Goal: Information Seeking & Learning: Learn about a topic

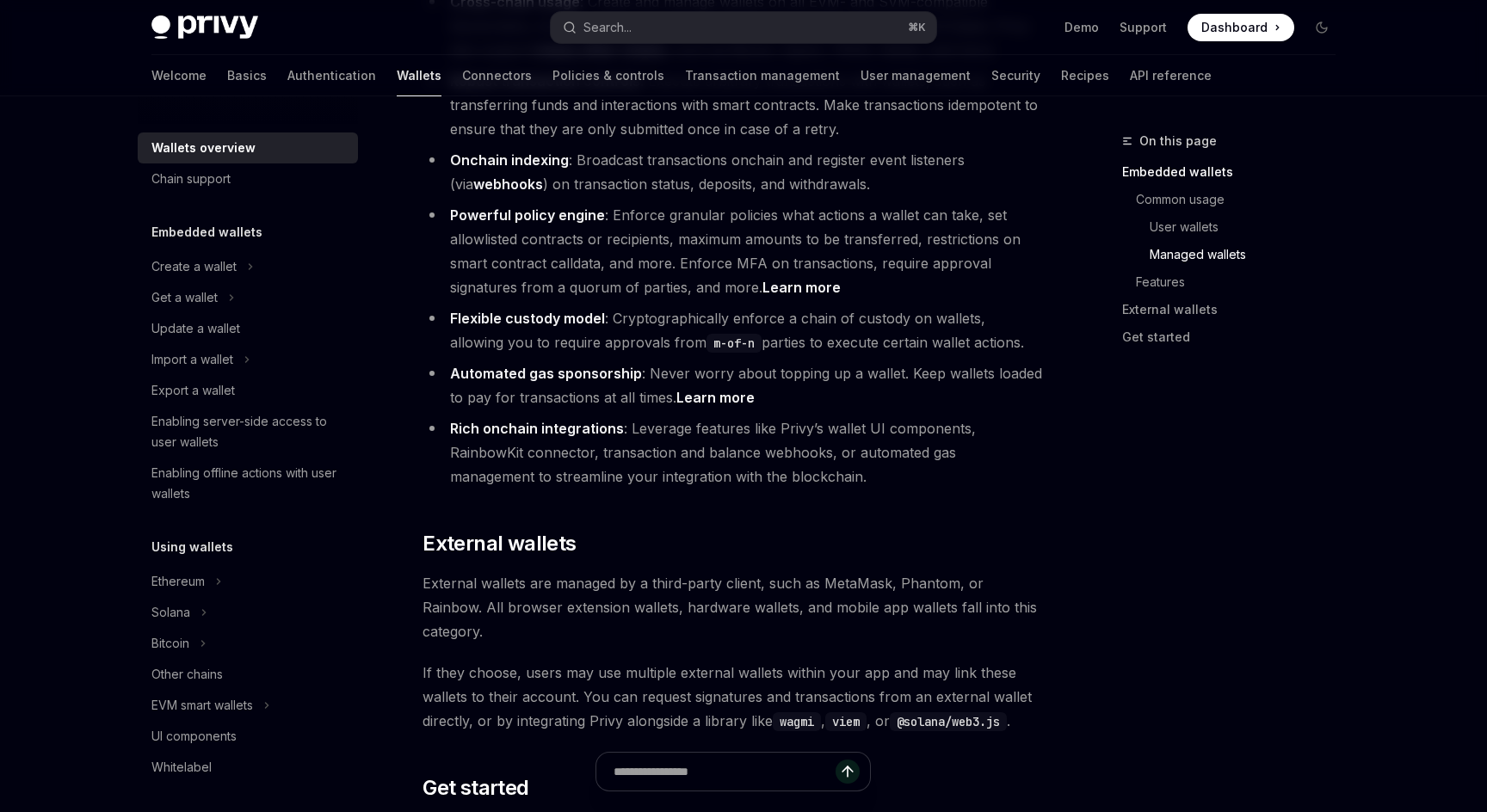
scroll to position [2636, 0]
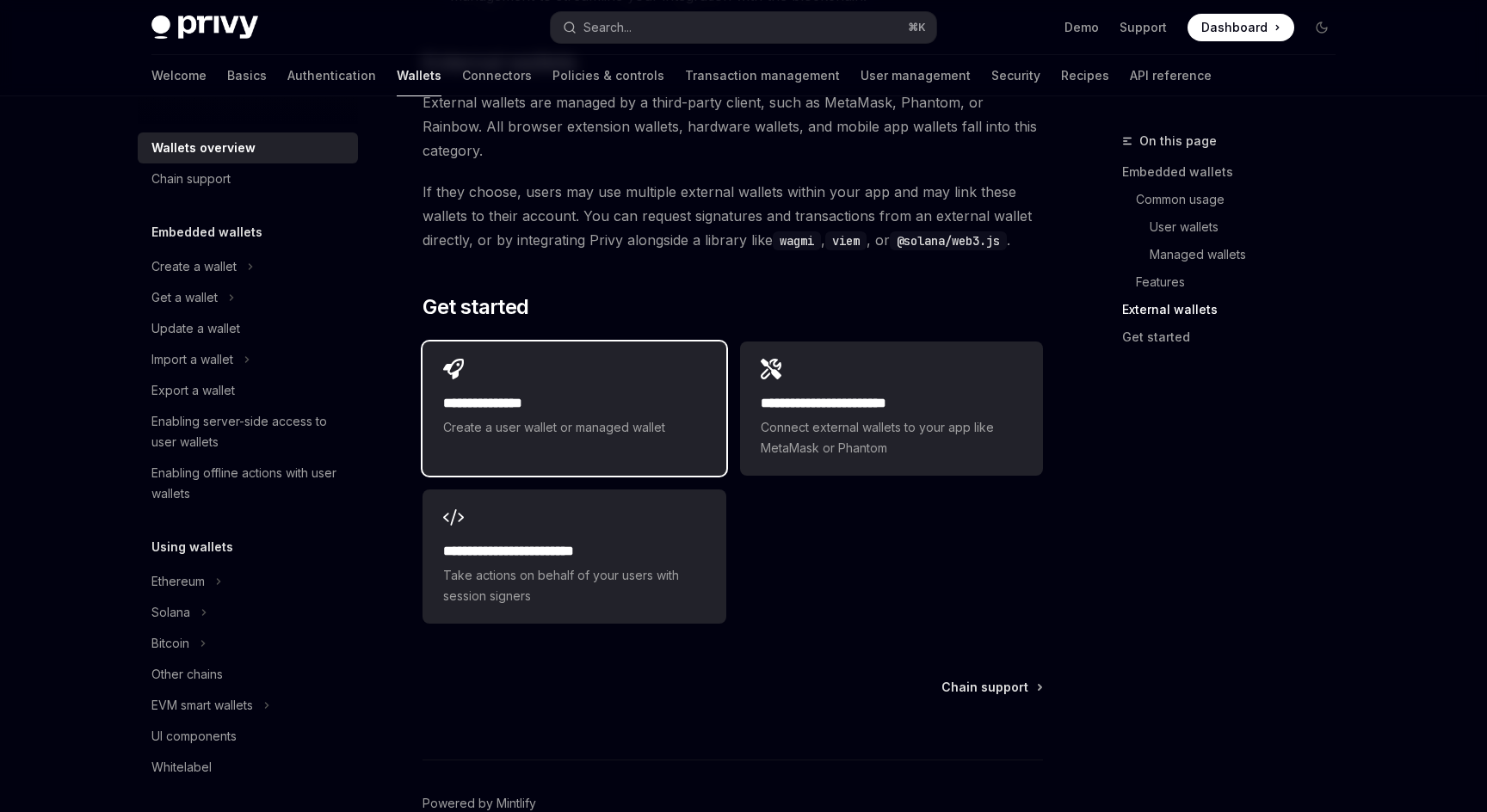
click at [568, 357] on div "**********" at bounding box center [574, 399] width 303 height 114
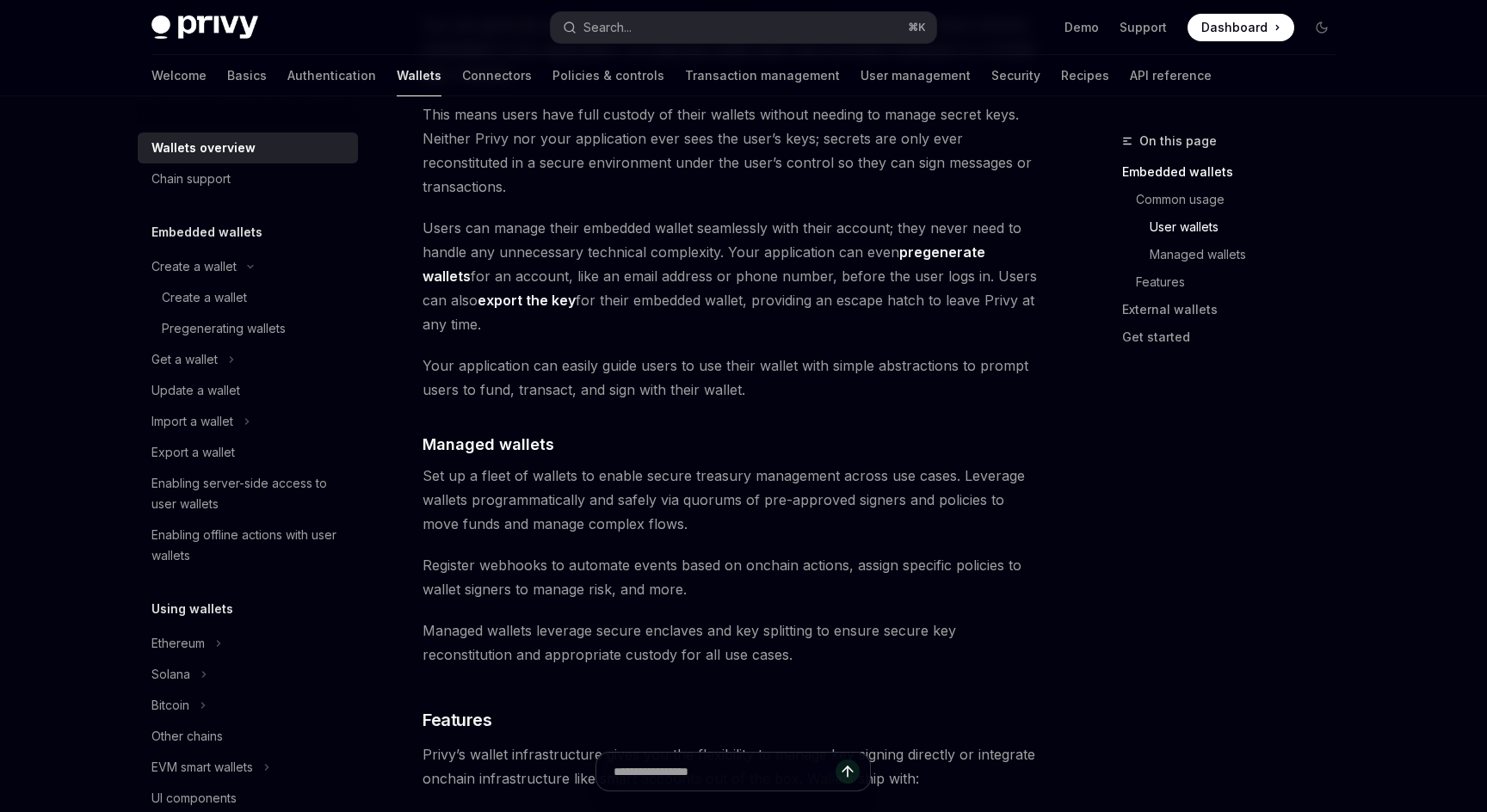
scroll to position [1311, 0]
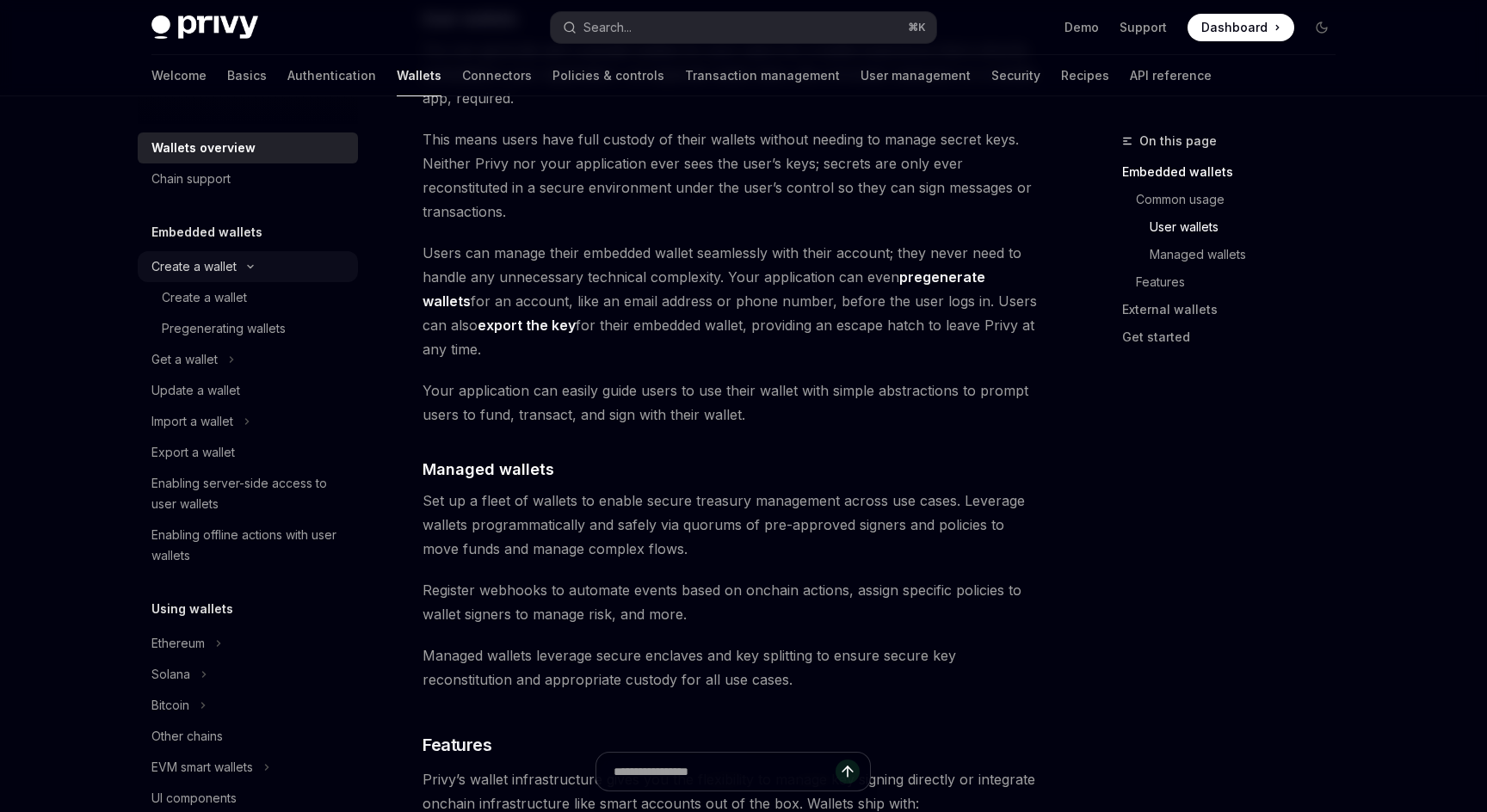
click at [240, 264] on icon at bounding box center [250, 266] width 21 height 7
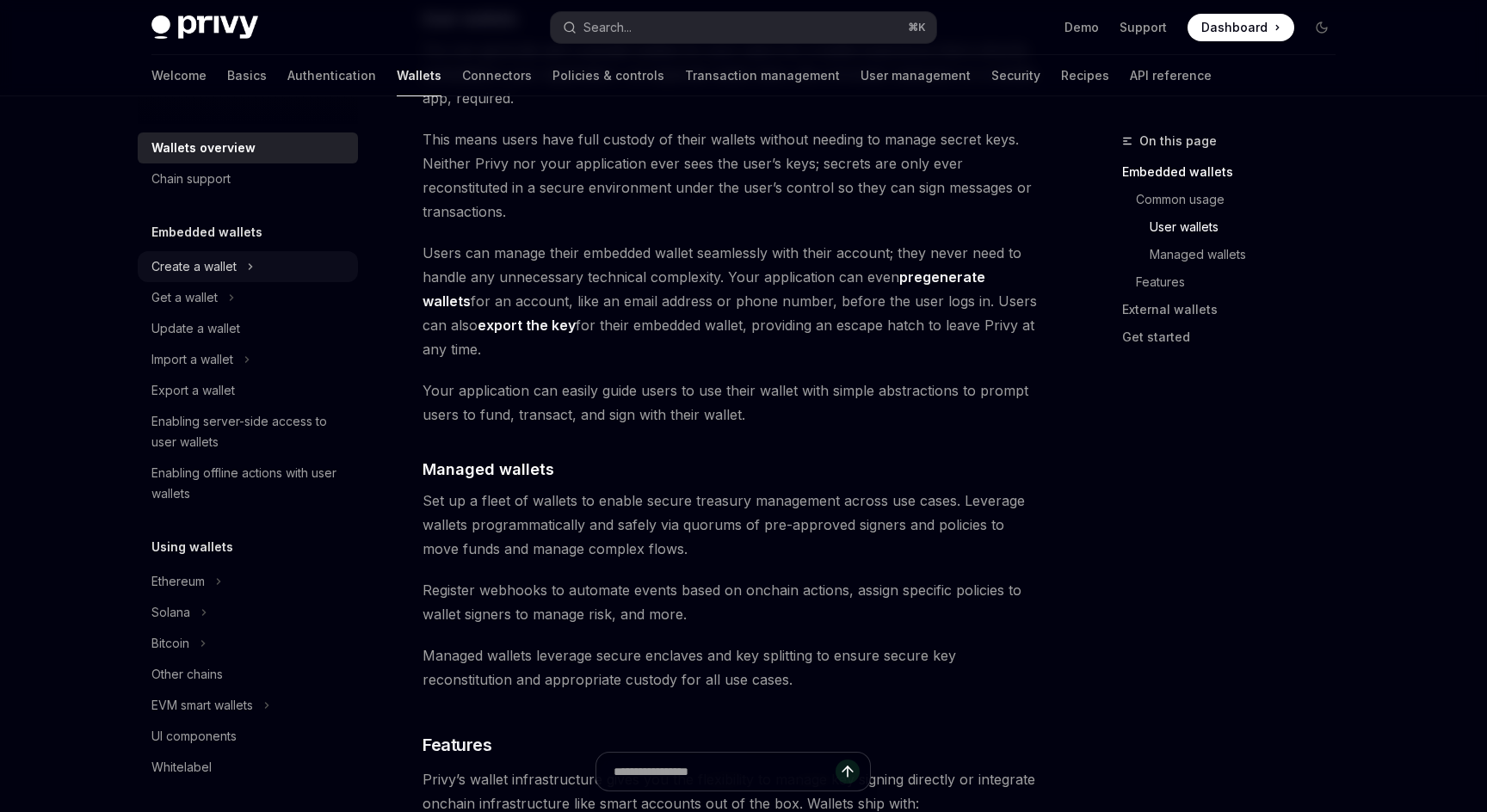
click at [237, 270] on button "Create a wallet" at bounding box center [248, 266] width 220 height 31
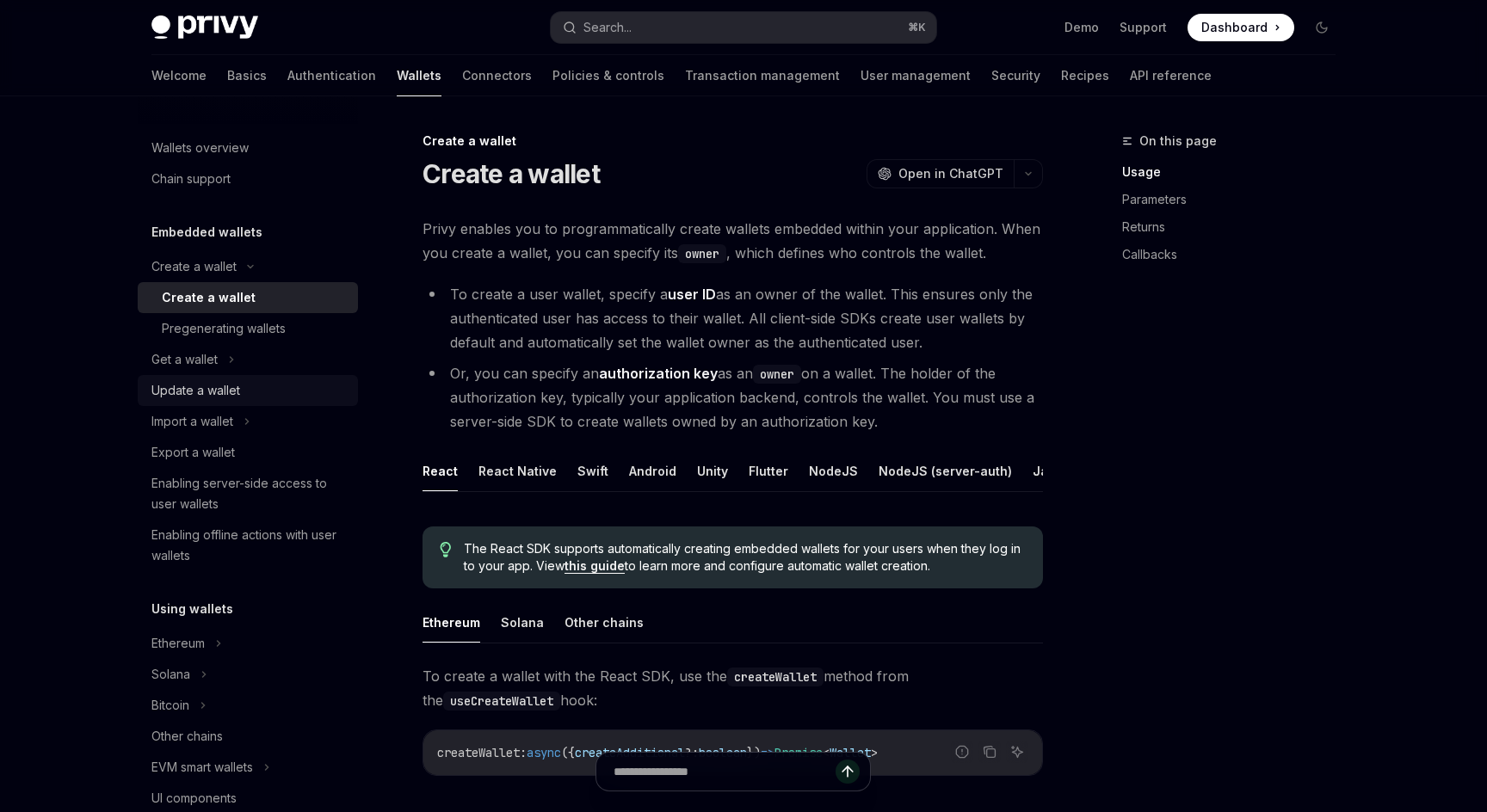
click at [220, 378] on link "Update a wallet" at bounding box center [248, 390] width 220 height 31
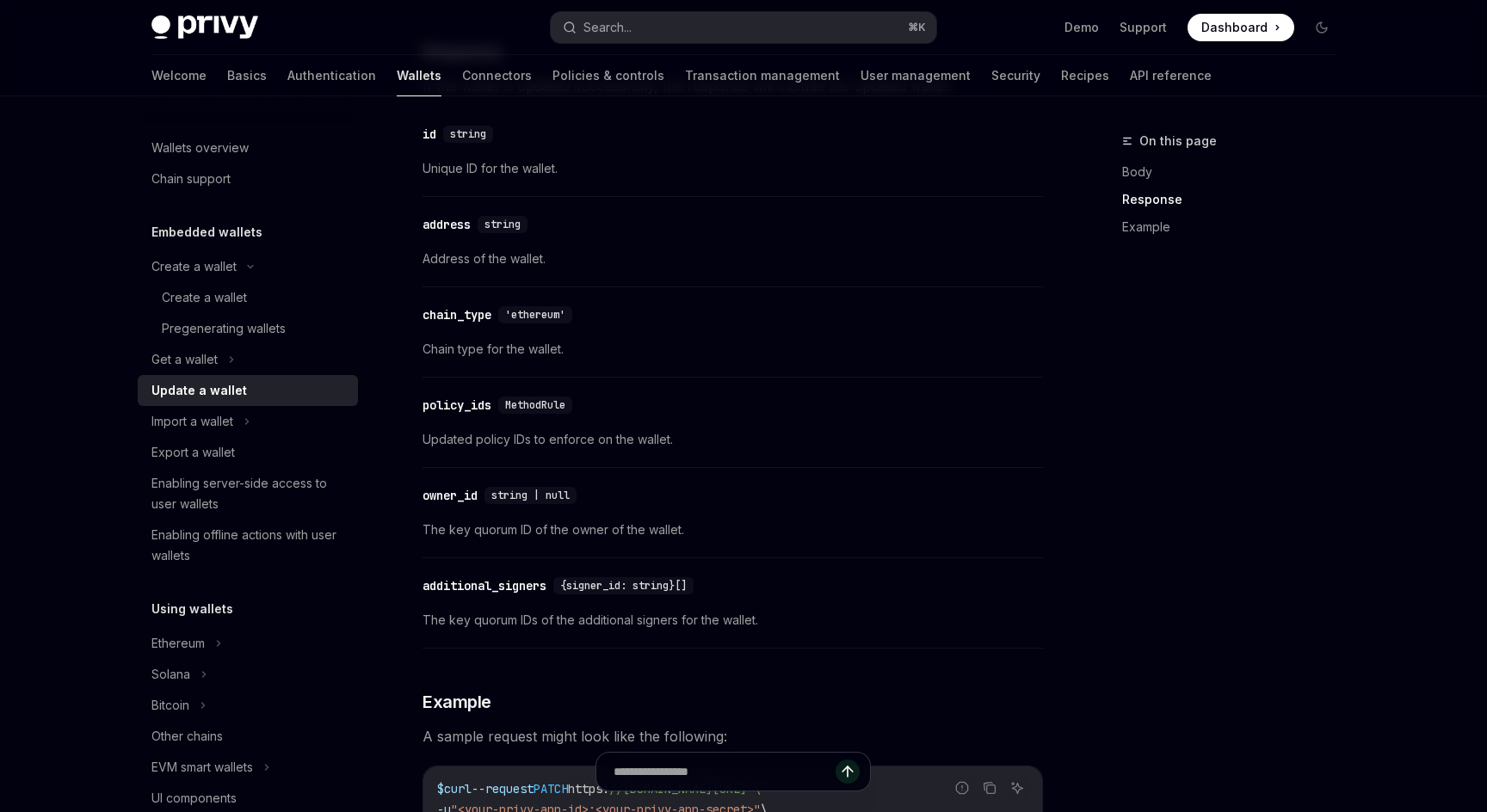
scroll to position [1182, 0]
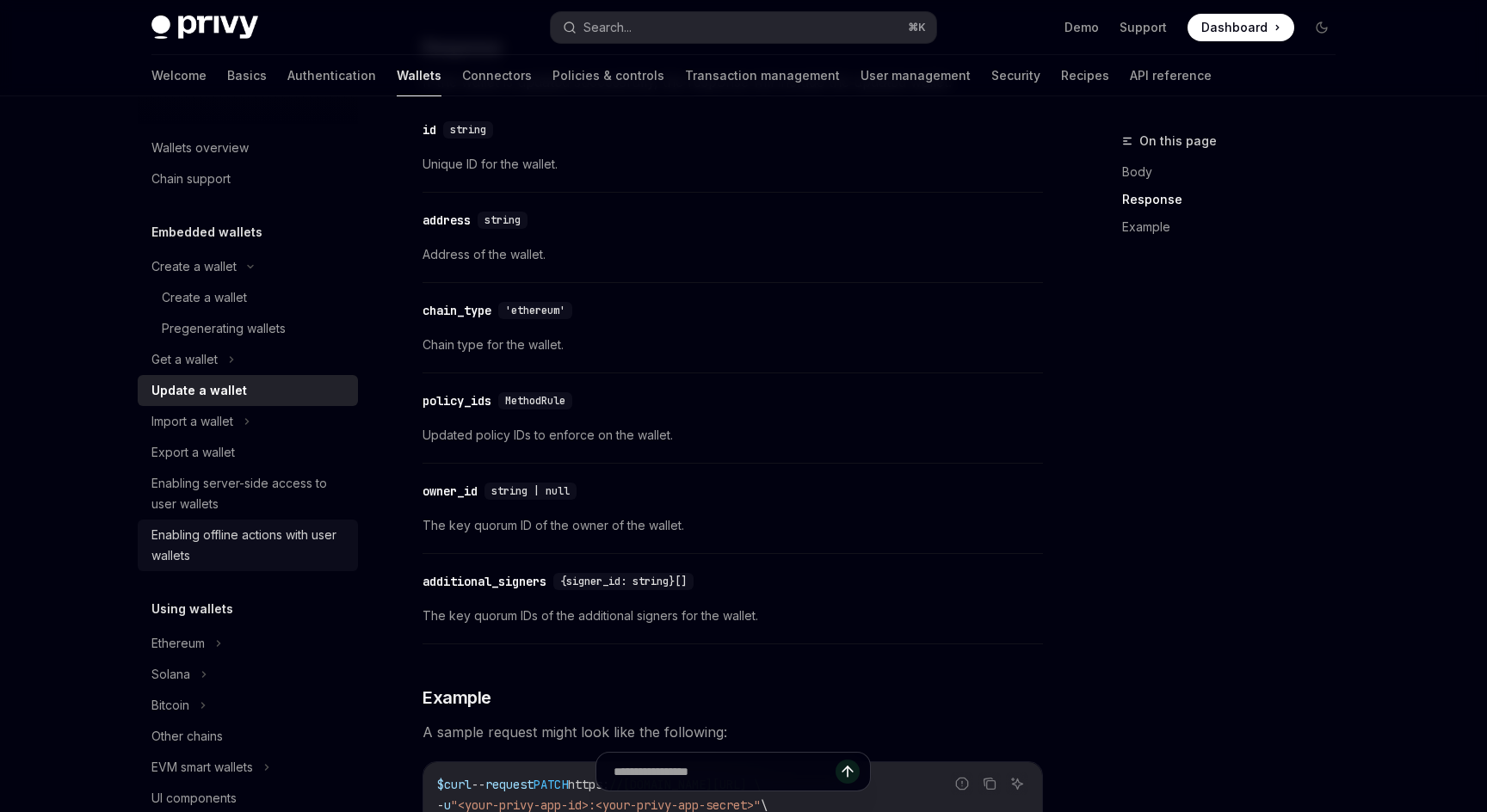
click at [247, 531] on div "Enabling offline actions with user wallets" at bounding box center [249, 545] width 196 height 41
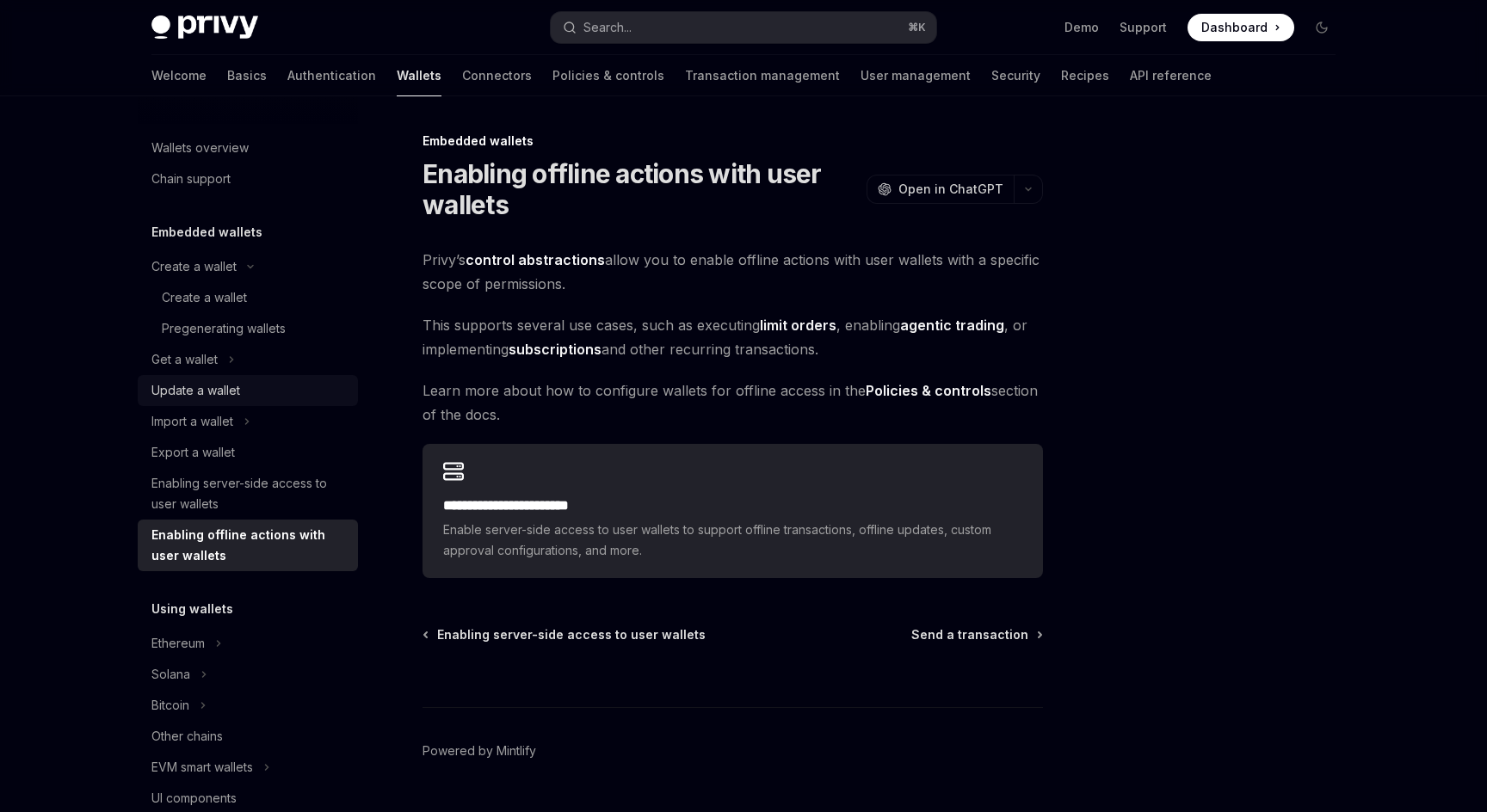
click at [213, 386] on div "Update a wallet" at bounding box center [195, 391] width 89 height 21
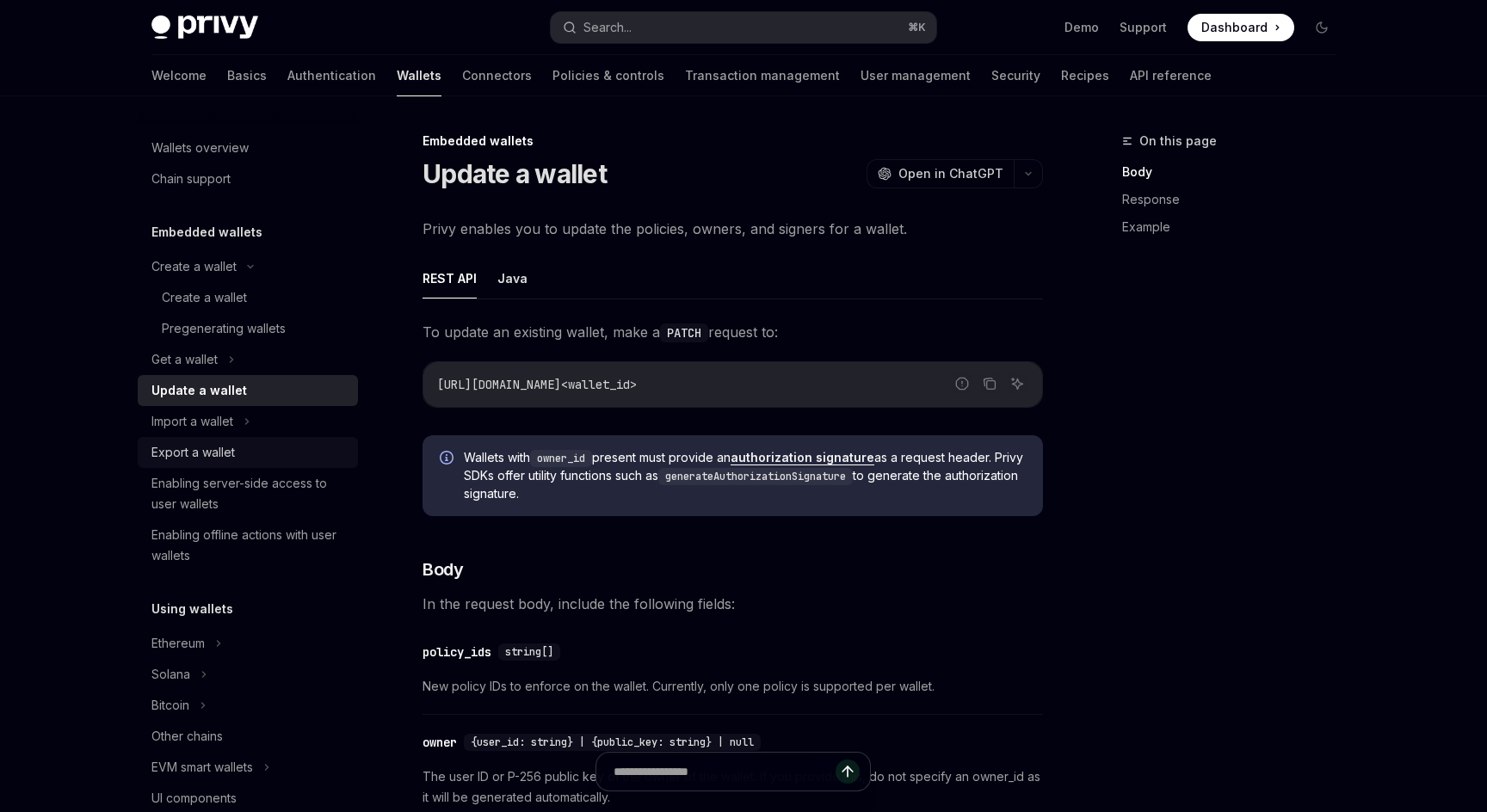
click at [209, 466] on link "Export a wallet" at bounding box center [248, 452] width 220 height 31
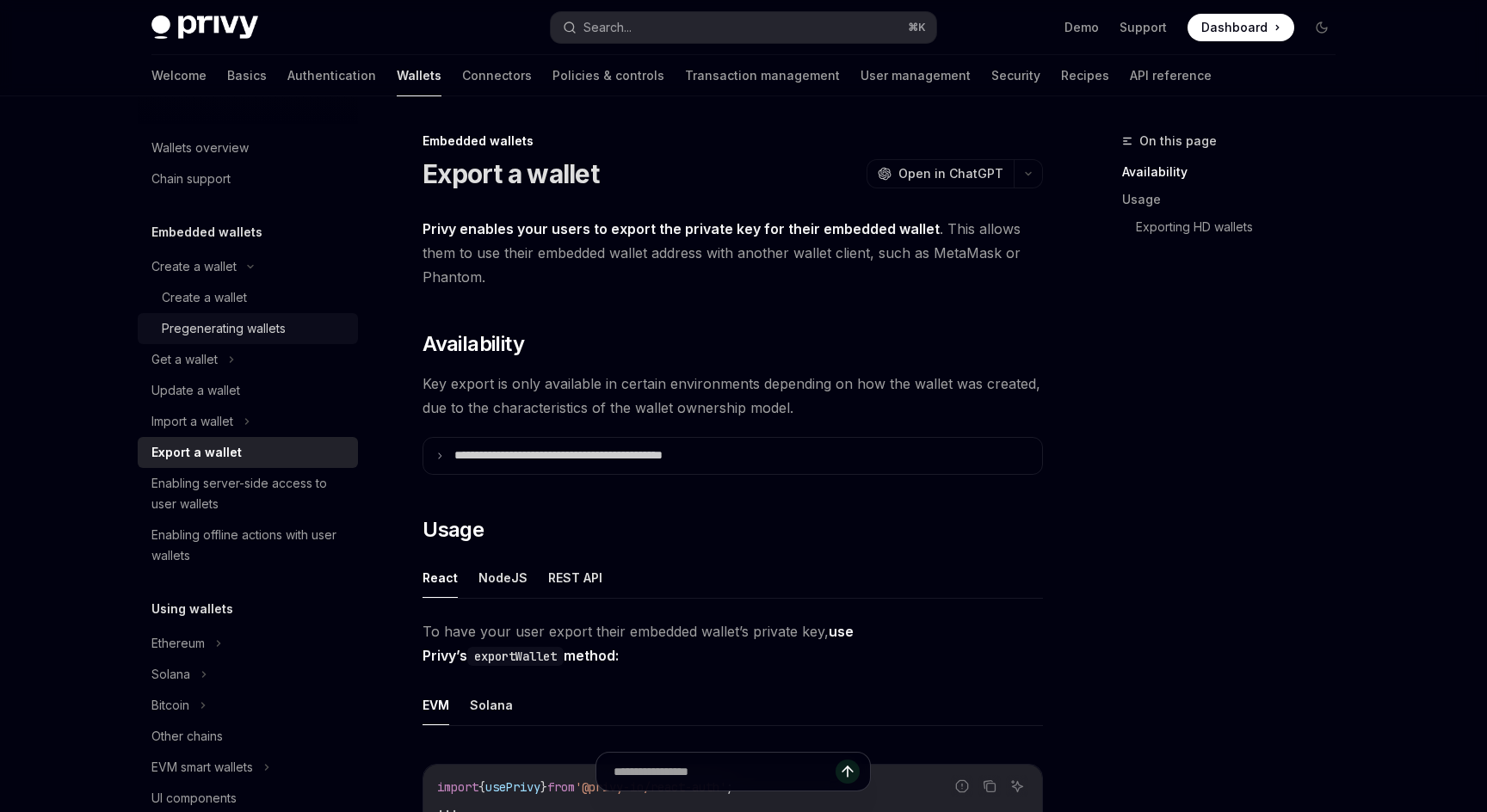
click at [250, 327] on div "Pregenerating wallets" at bounding box center [223, 329] width 124 height 21
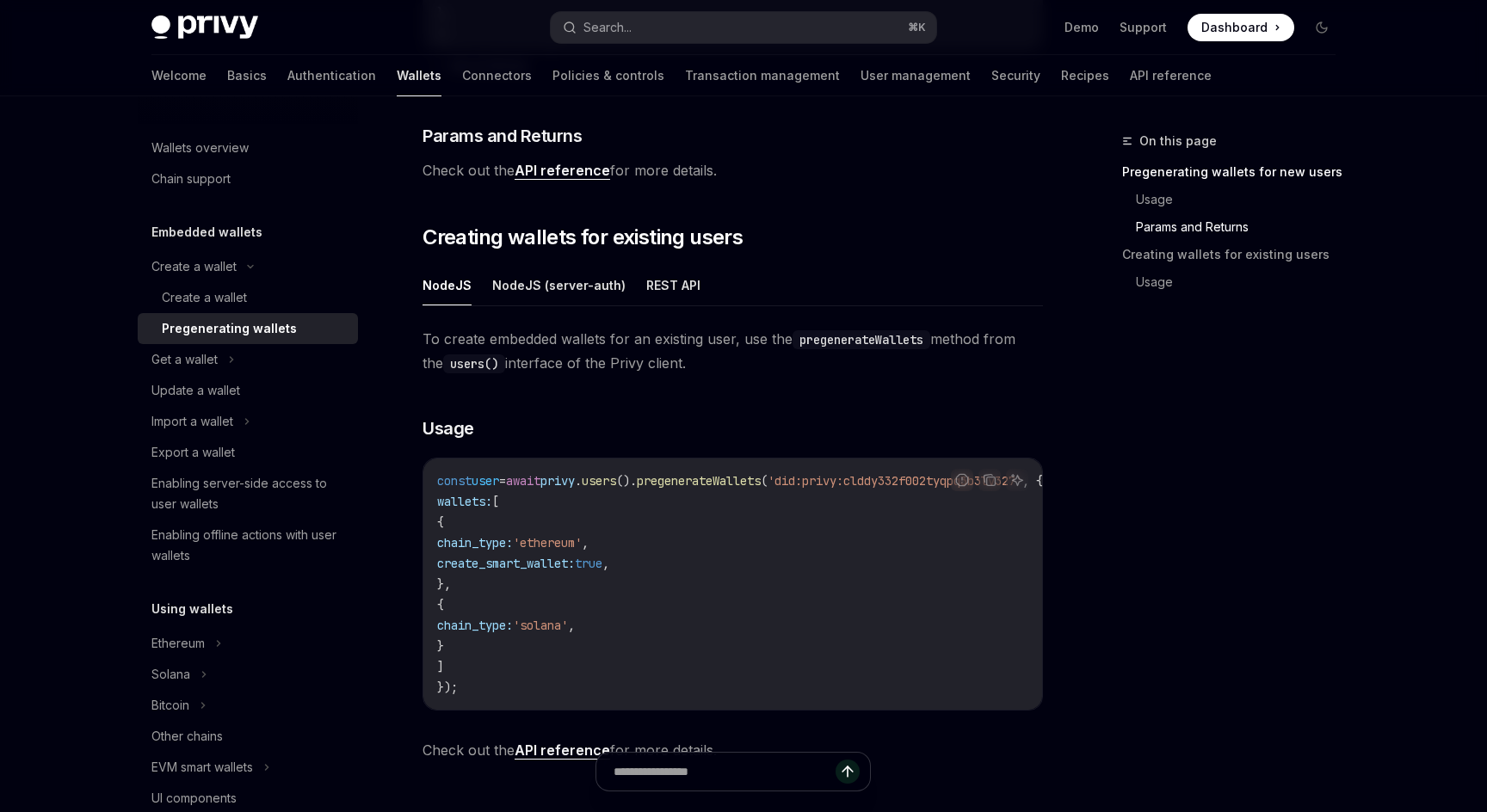
scroll to position [1002, 0]
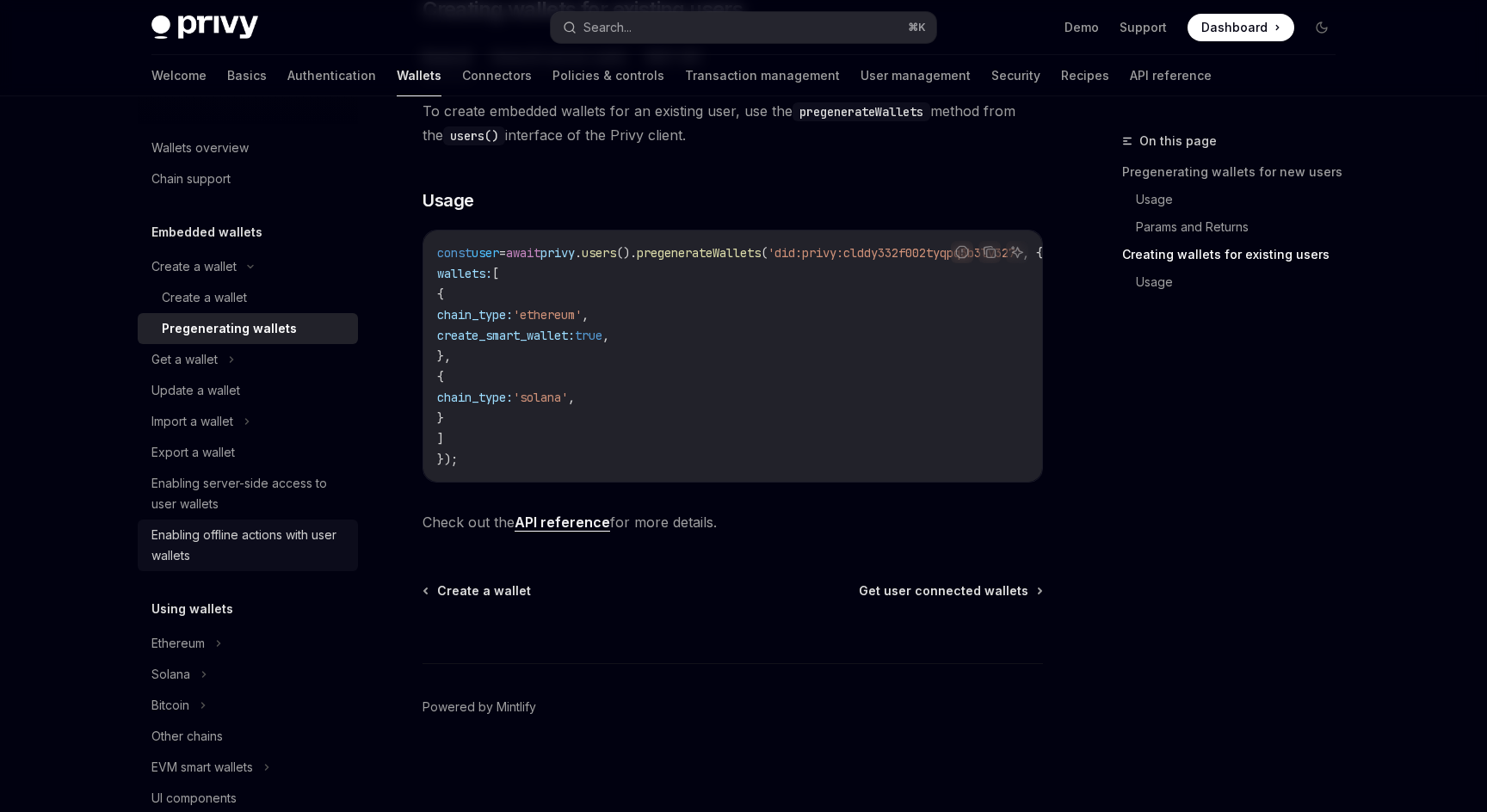
click at [282, 539] on div "Enabling offline actions with user wallets" at bounding box center [249, 545] width 196 height 41
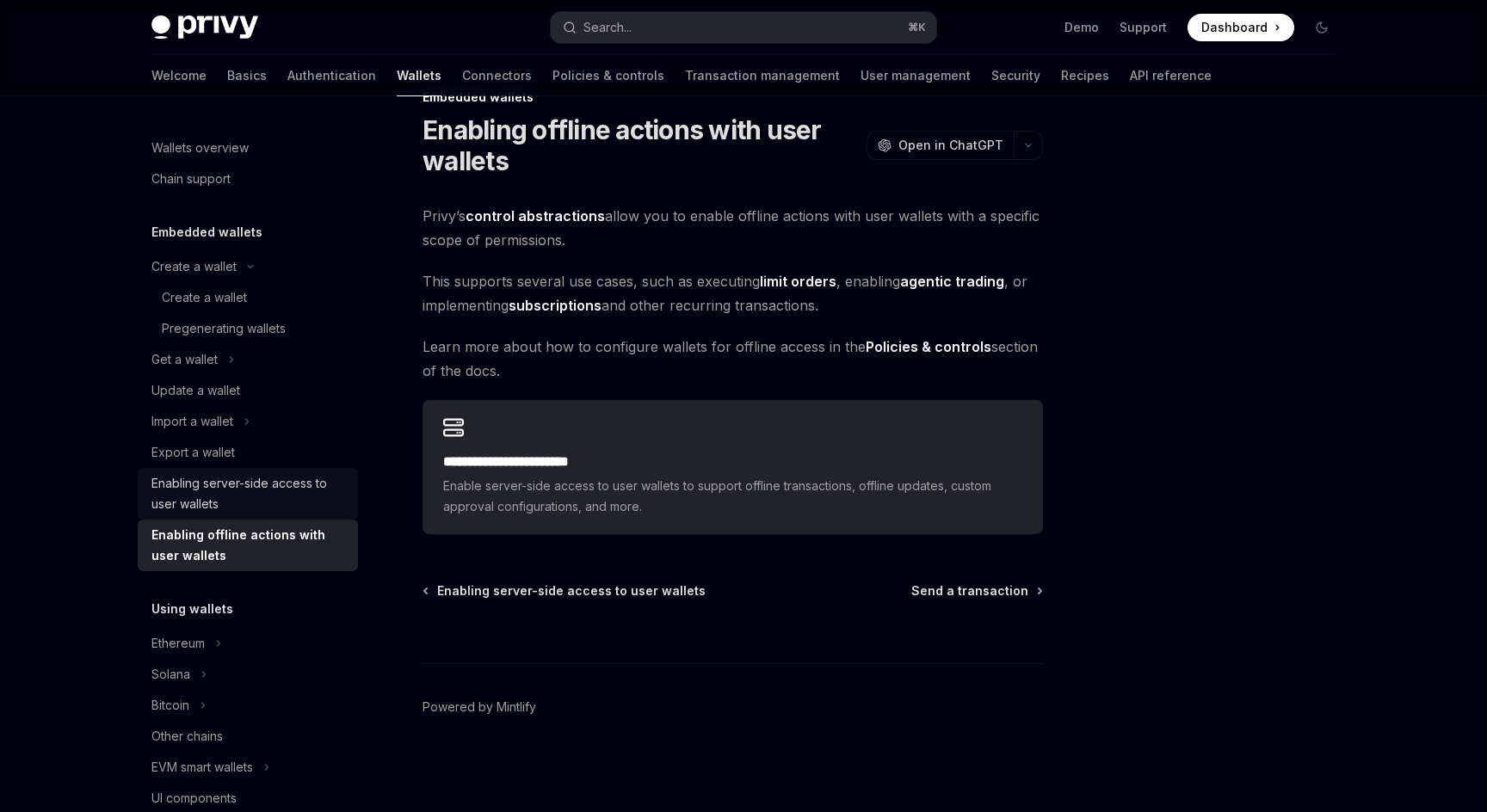
click at [282, 481] on div "Enabling server-side access to user wallets" at bounding box center [249, 494] width 196 height 41
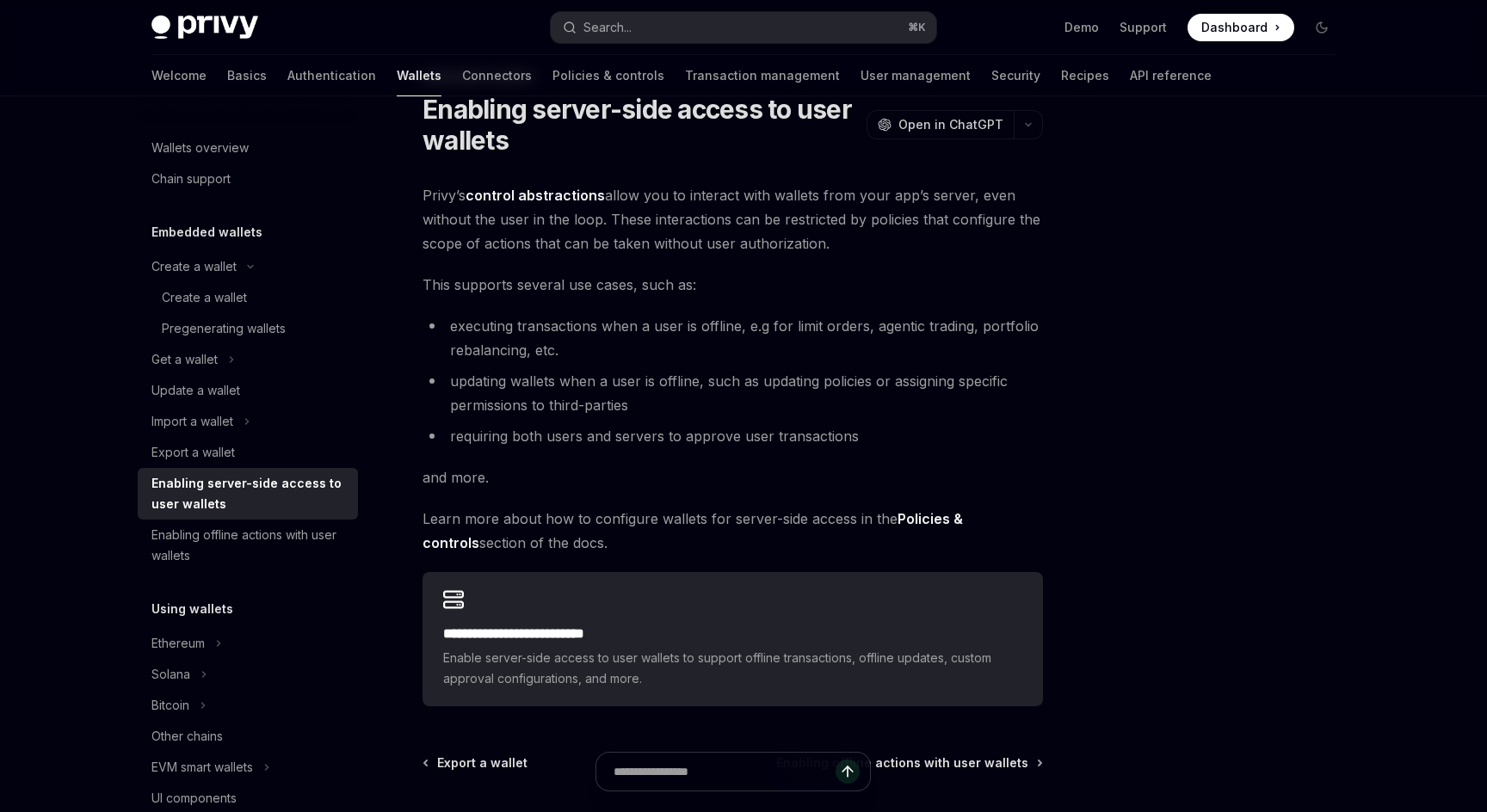
scroll to position [70, 0]
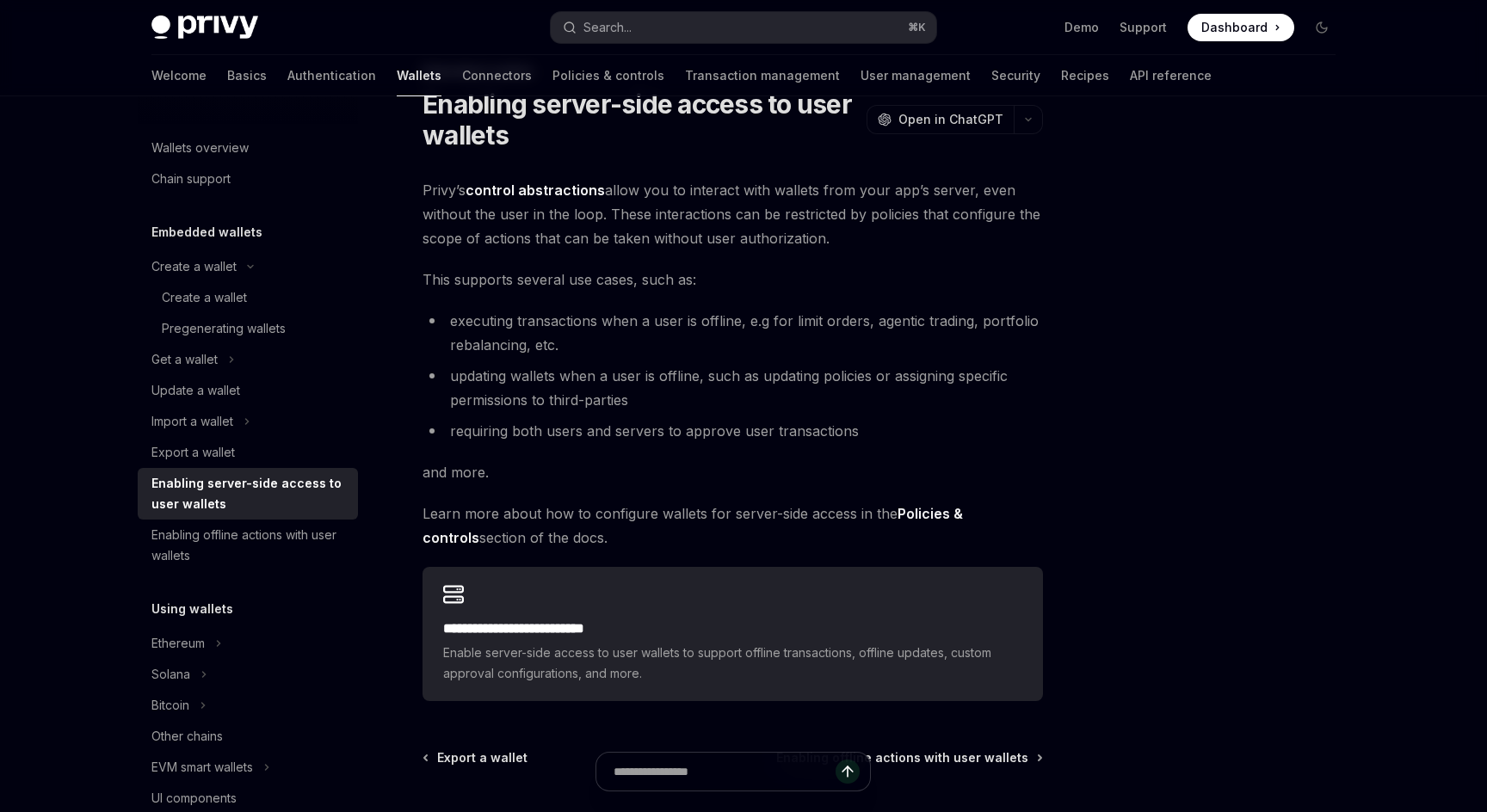
click at [932, 502] on span "Learn more about how to configure wallets for server-side access in the Policie…" at bounding box center [733, 526] width 621 height 49
click at [931, 510] on strong "Policies & controls" at bounding box center [693, 525] width 540 height 41
click at [942, 518] on strong "Policies & controls" at bounding box center [693, 525] width 540 height 41
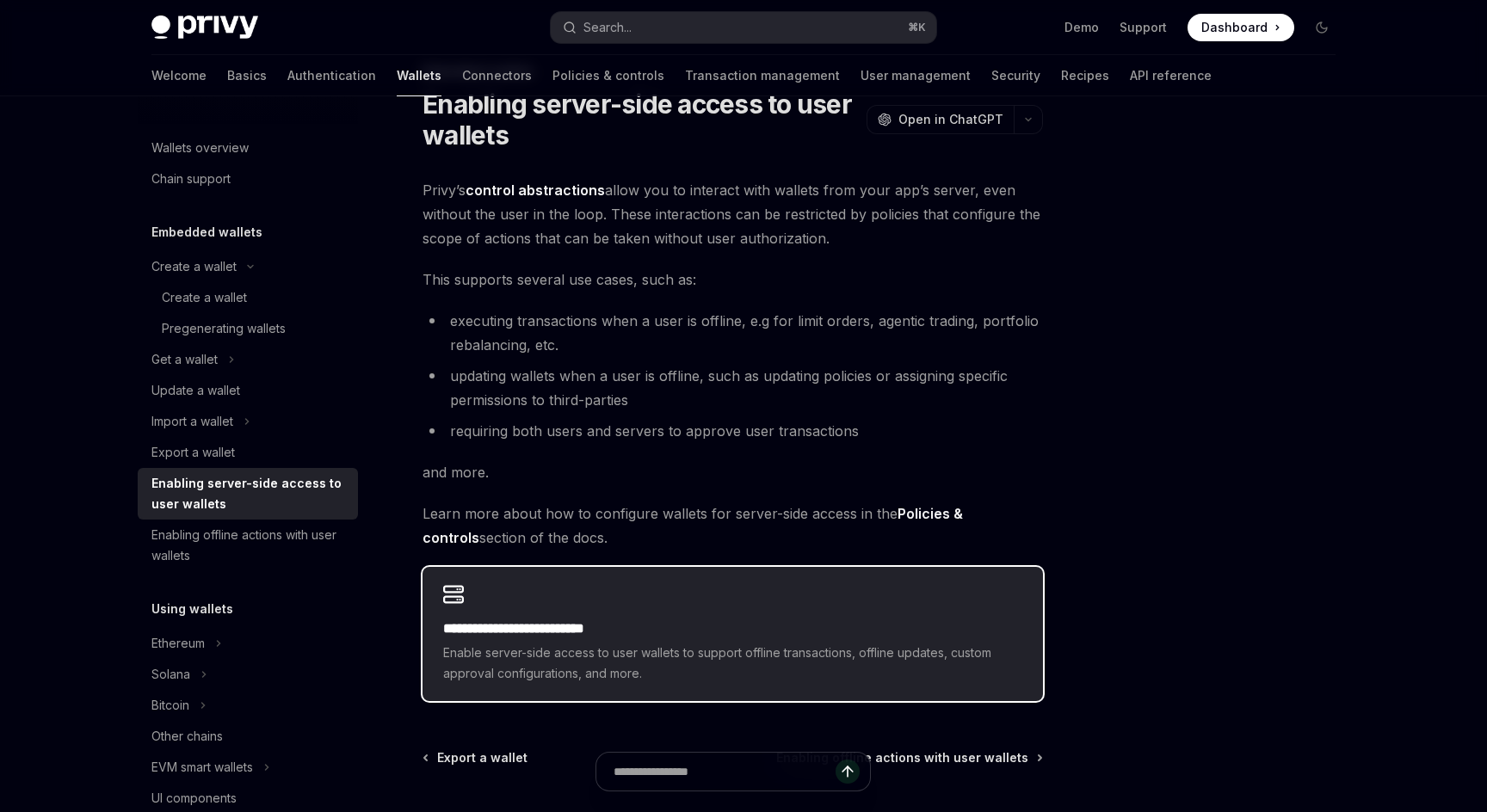
click at [594, 648] on span "Enable server-side access to user wallets to support offline transactions, offl…" at bounding box center [733, 664] width 579 height 41
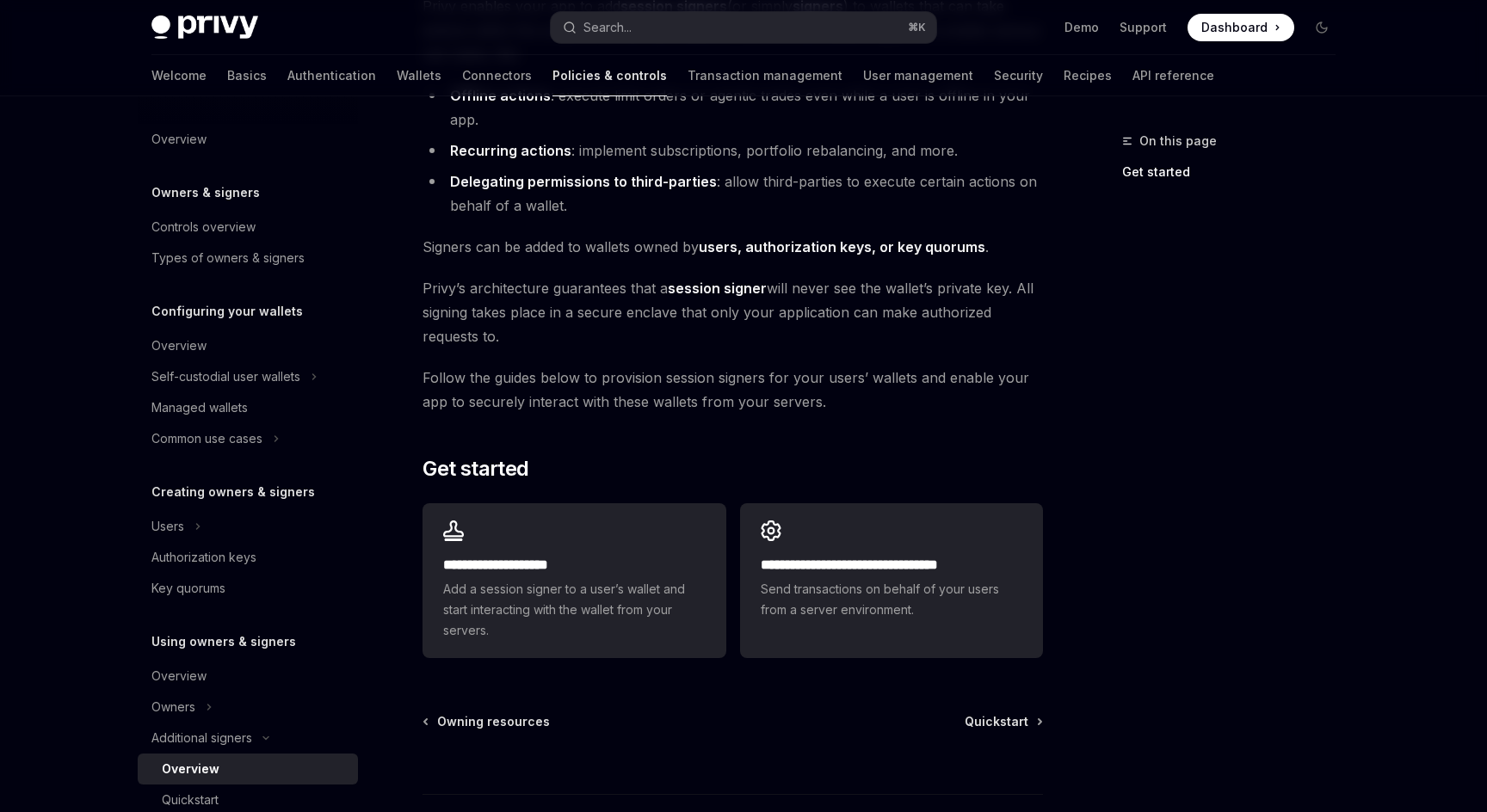
scroll to position [237, 0]
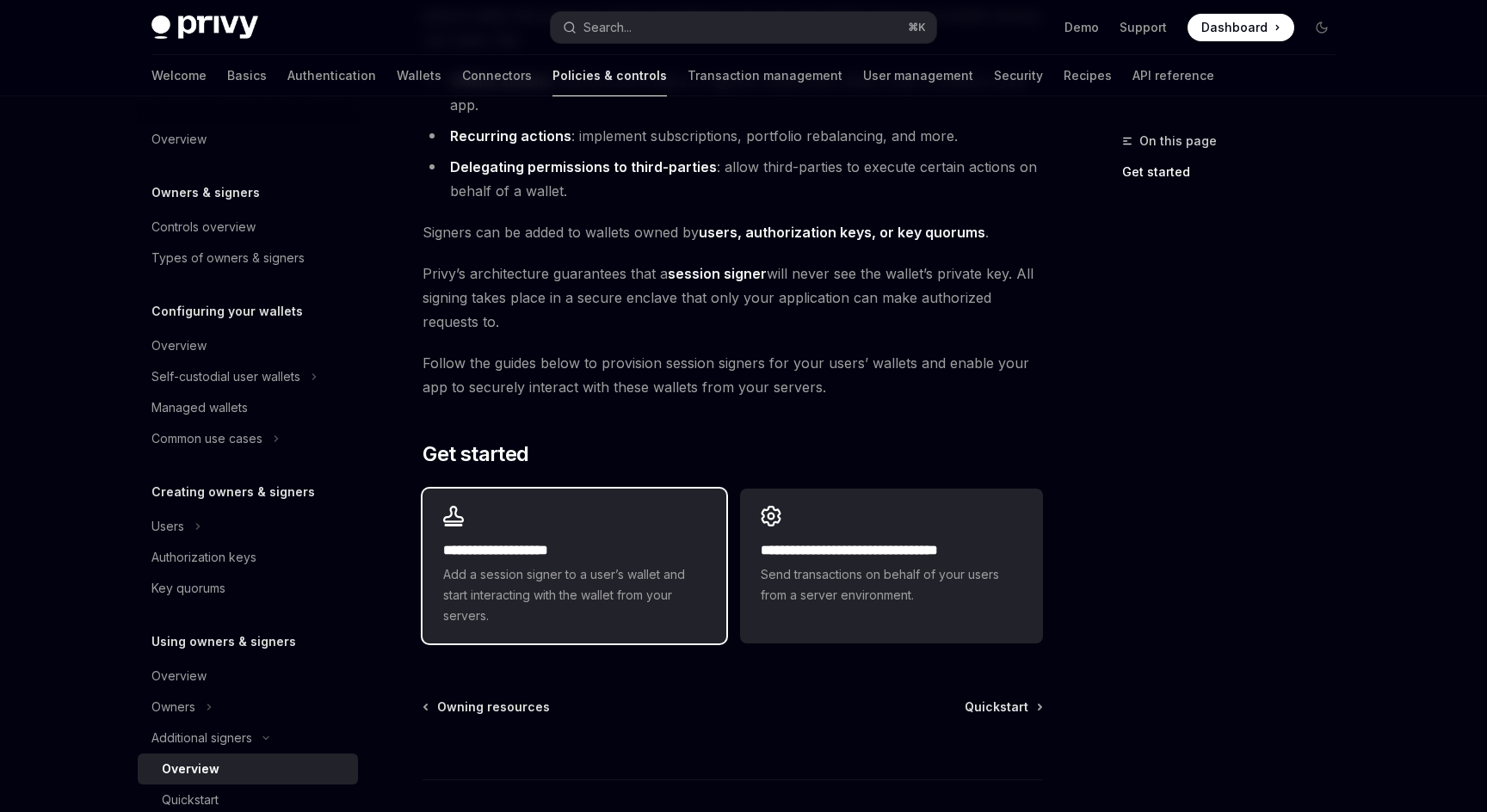
click at [610, 590] on span "Add a session signer to a user’s wallet and start interacting with the wallet f…" at bounding box center [574, 595] width 261 height 62
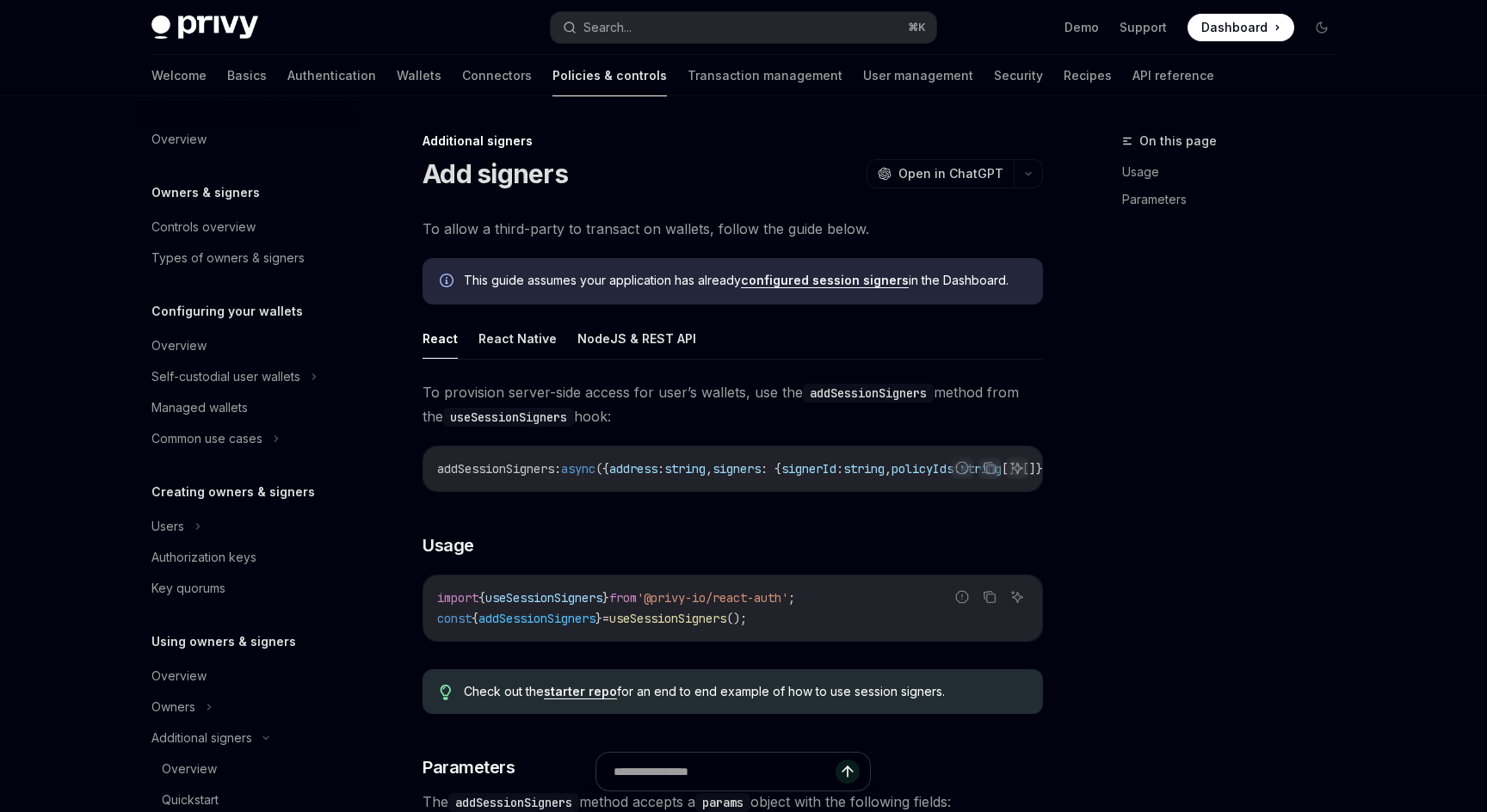
scroll to position [408, 0]
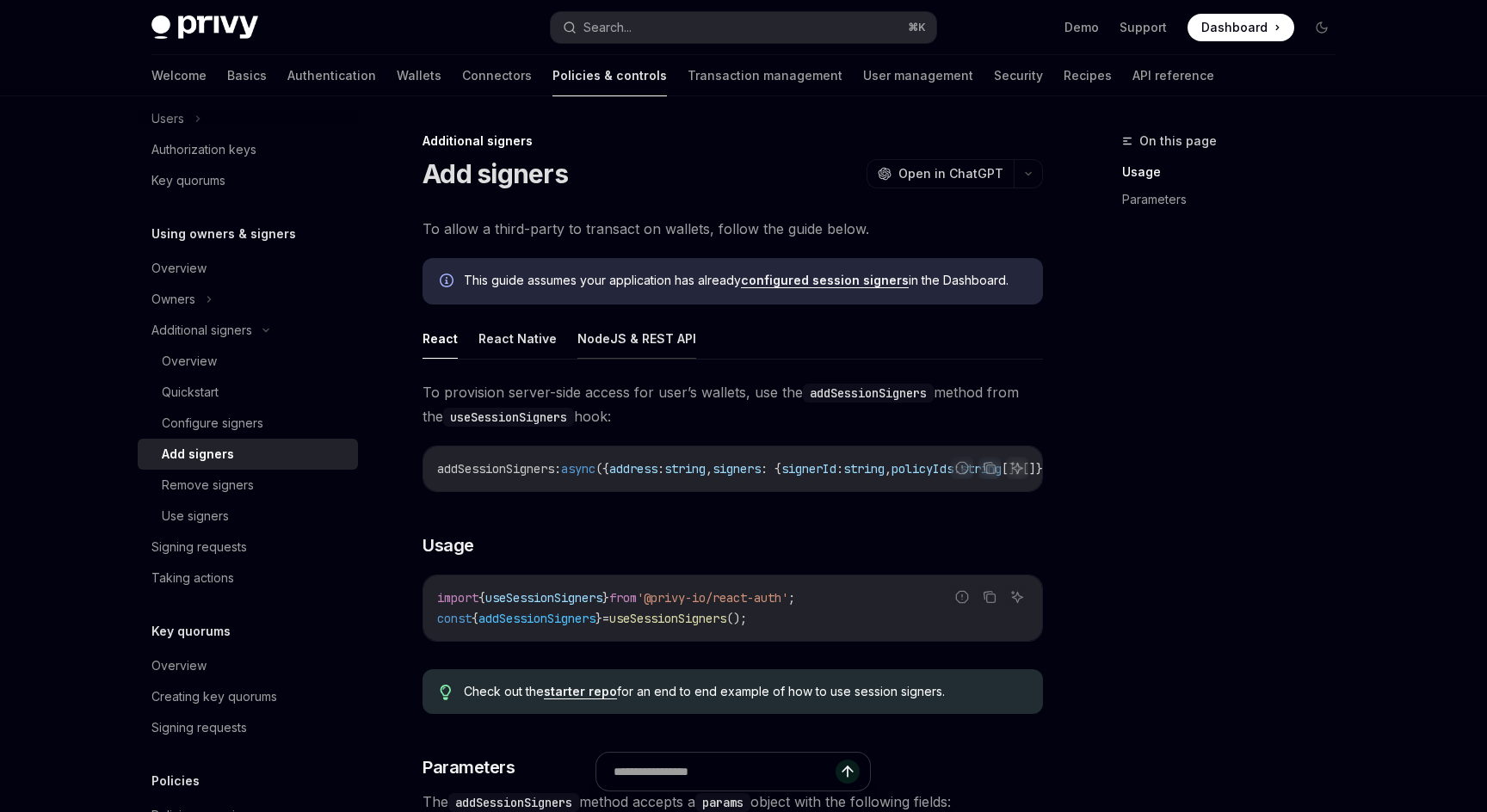
click at [654, 351] on button "NodeJS & REST API" at bounding box center [637, 338] width 119 height 40
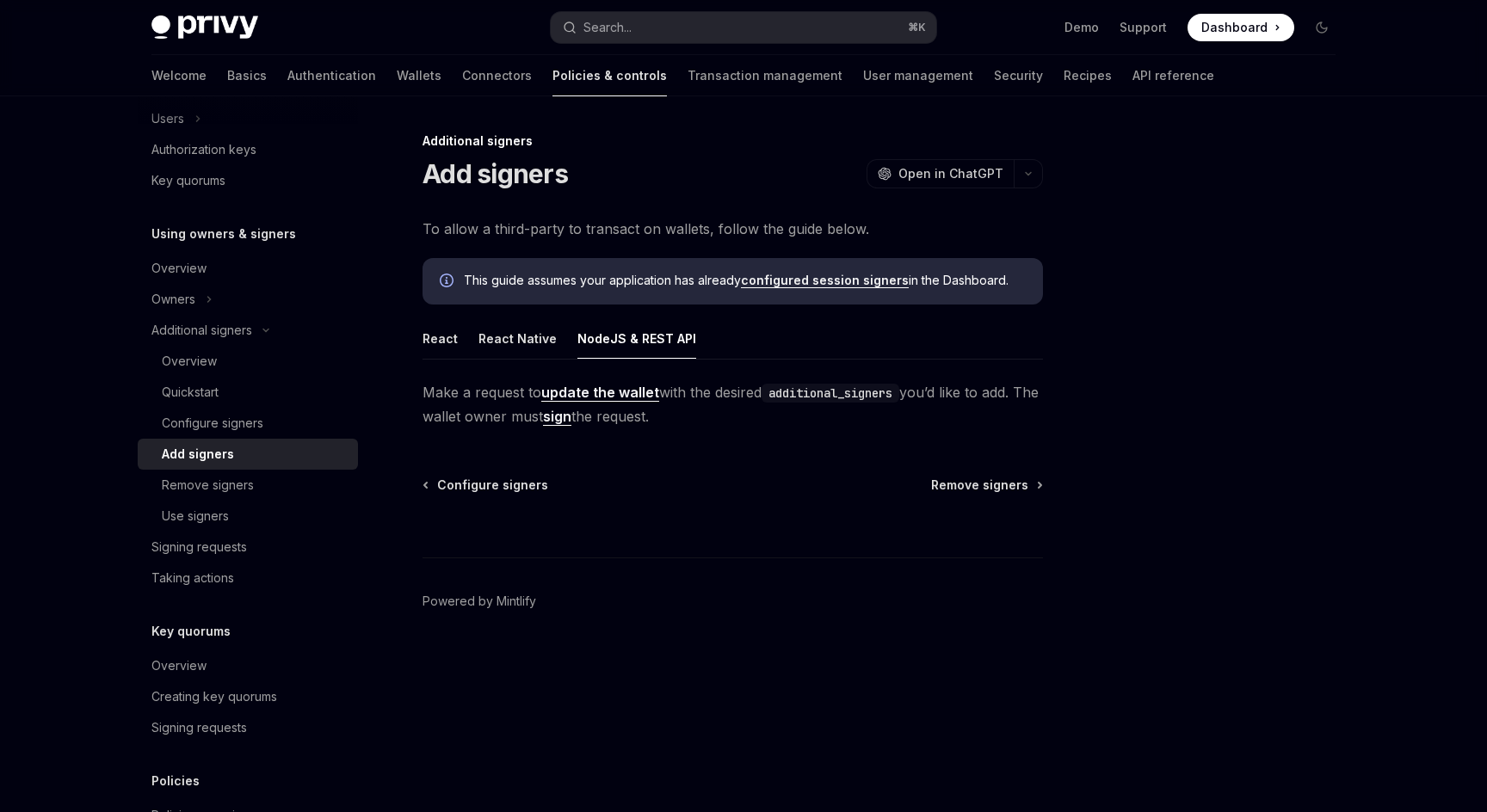
click at [571, 417] on link "sign" at bounding box center [557, 416] width 28 height 18
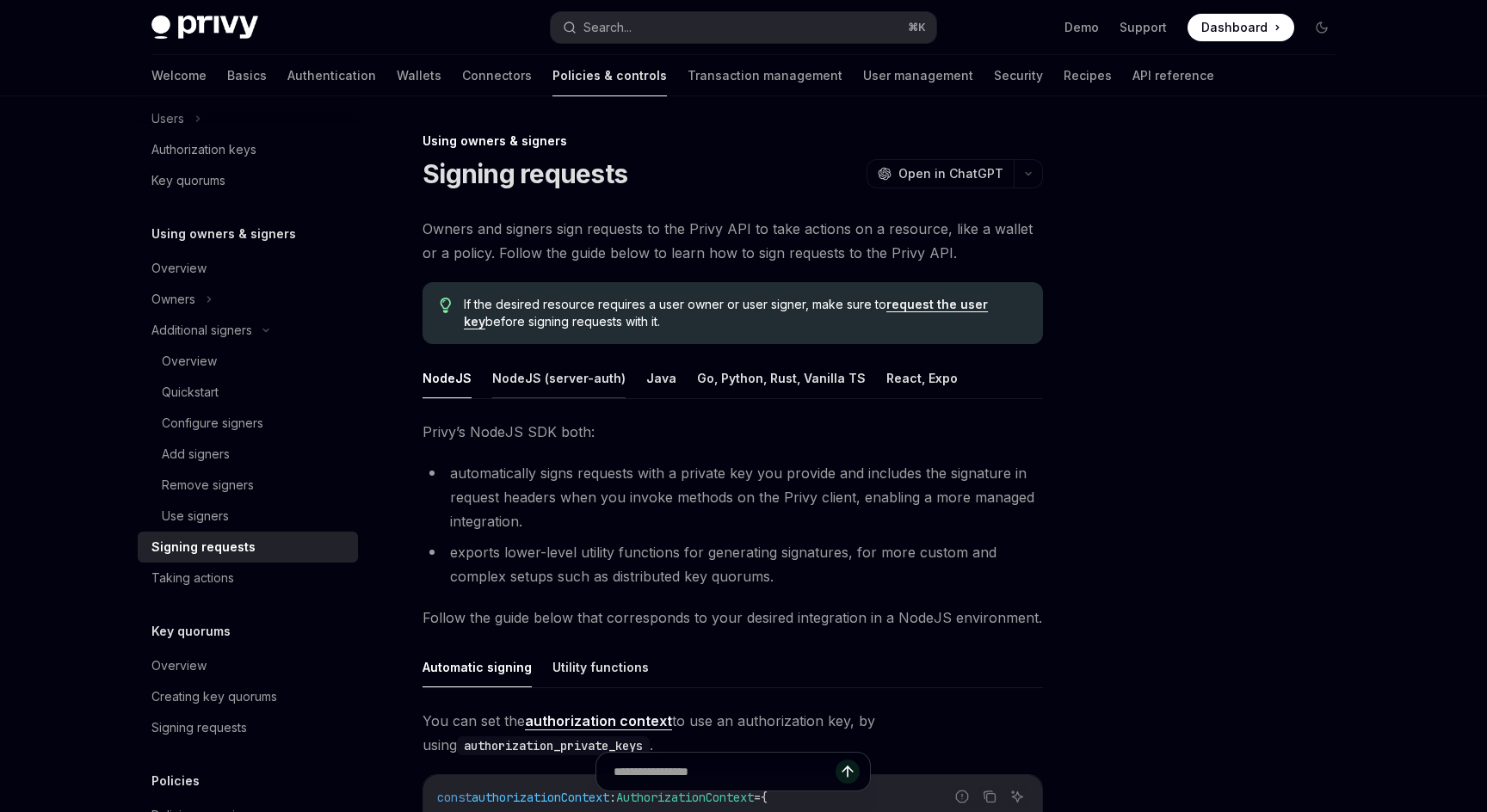
click at [569, 375] on button "NodeJS (server-auth)" at bounding box center [558, 378] width 133 height 40
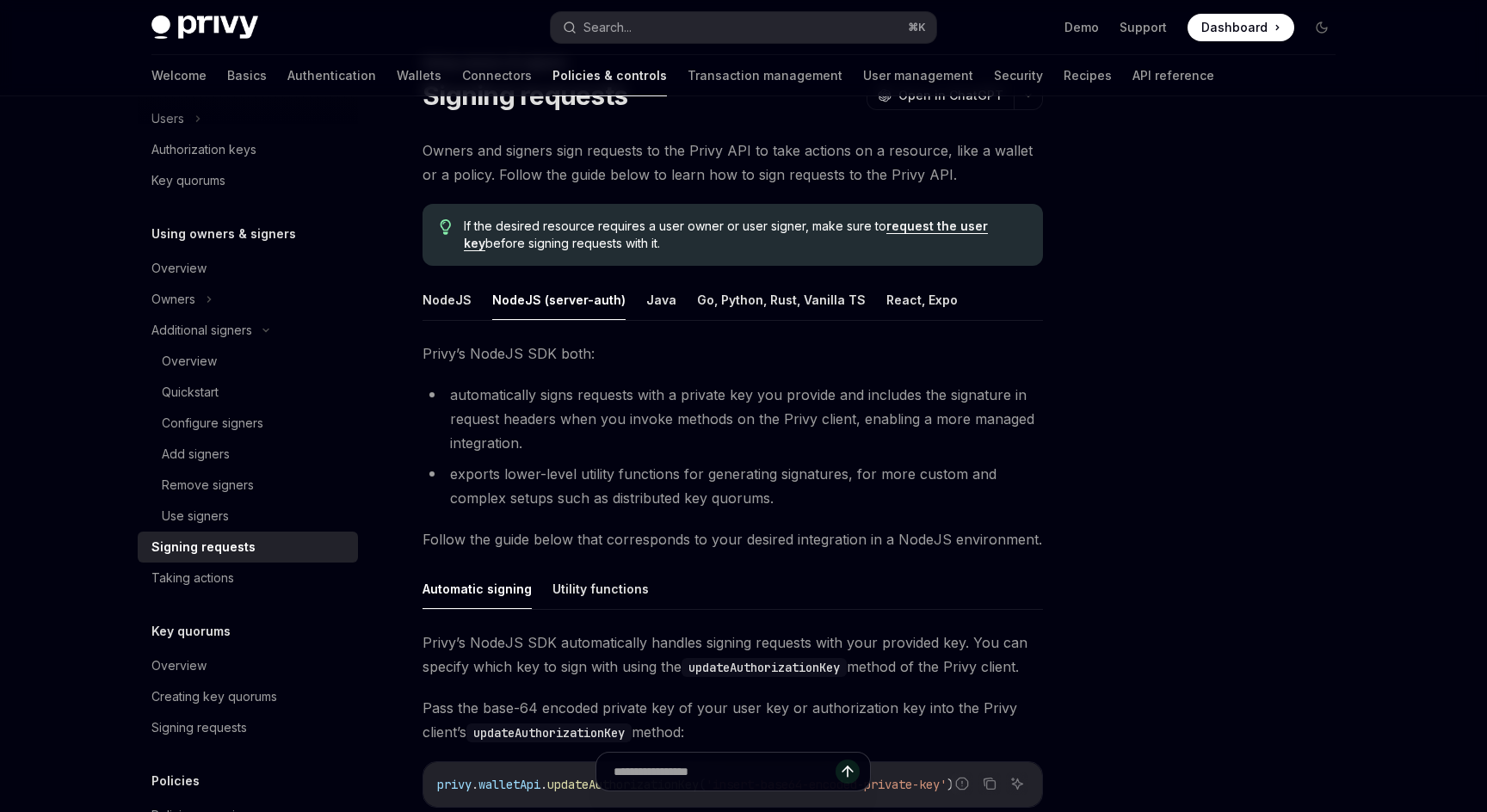
scroll to position [82, 0]
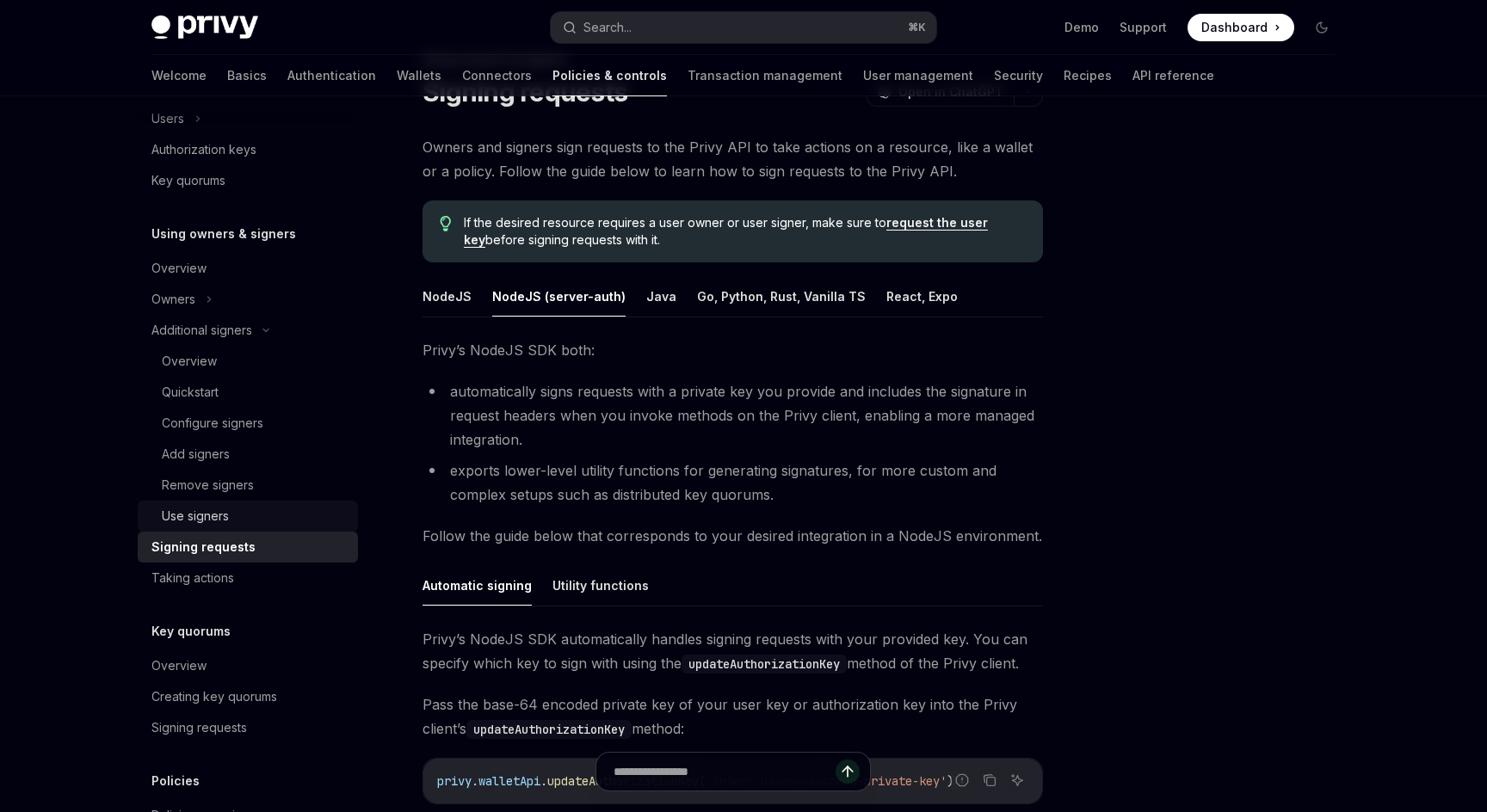
click at [246, 510] on div "Use signers" at bounding box center [254, 516] width 186 height 21
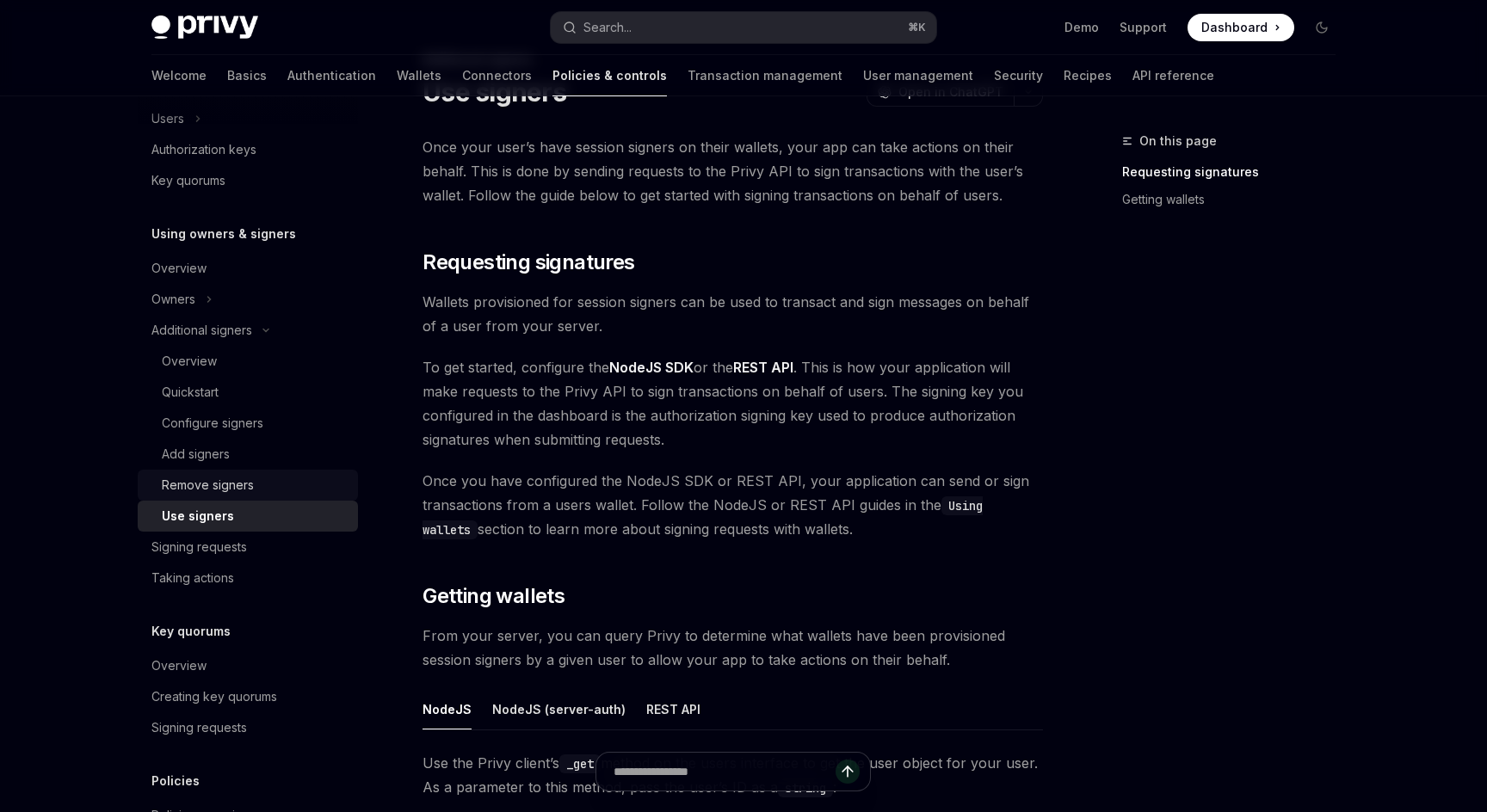
click at [244, 490] on div "Remove signers" at bounding box center [207, 485] width 92 height 21
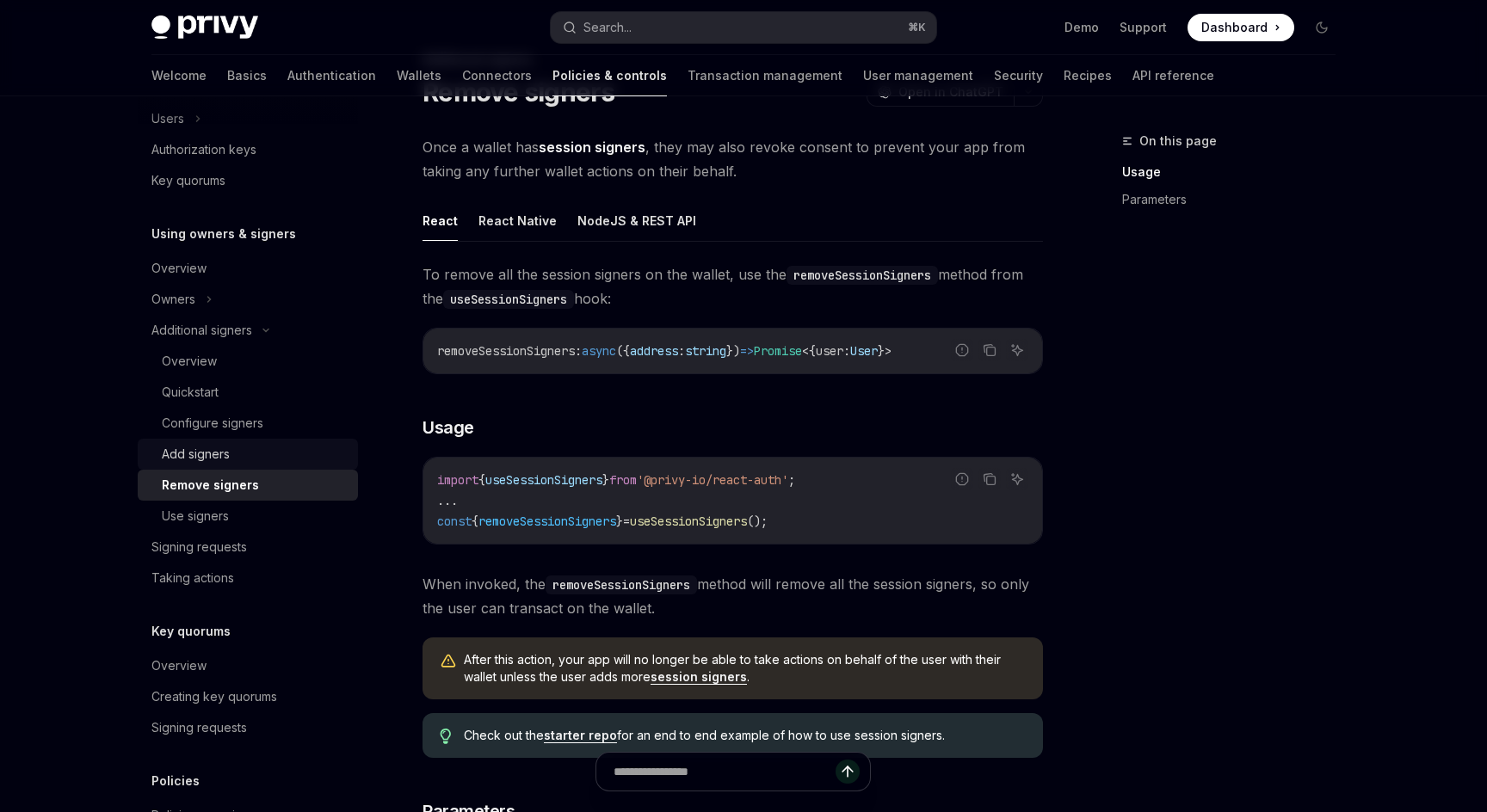
click at [221, 457] on div "Add signers" at bounding box center [195, 455] width 68 height 21
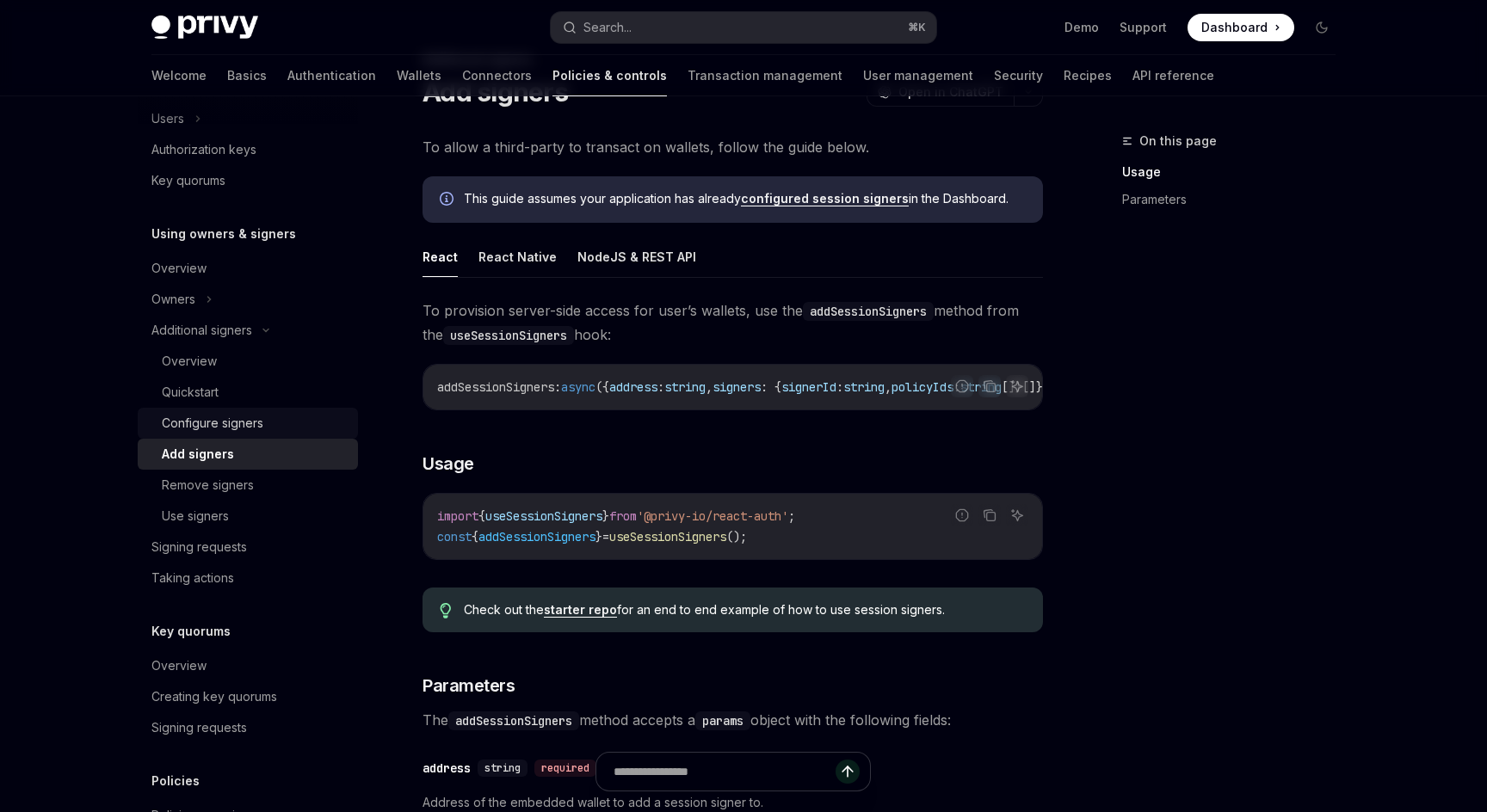
click at [223, 425] on div "Configure signers" at bounding box center [212, 424] width 102 height 21
type textarea "*"
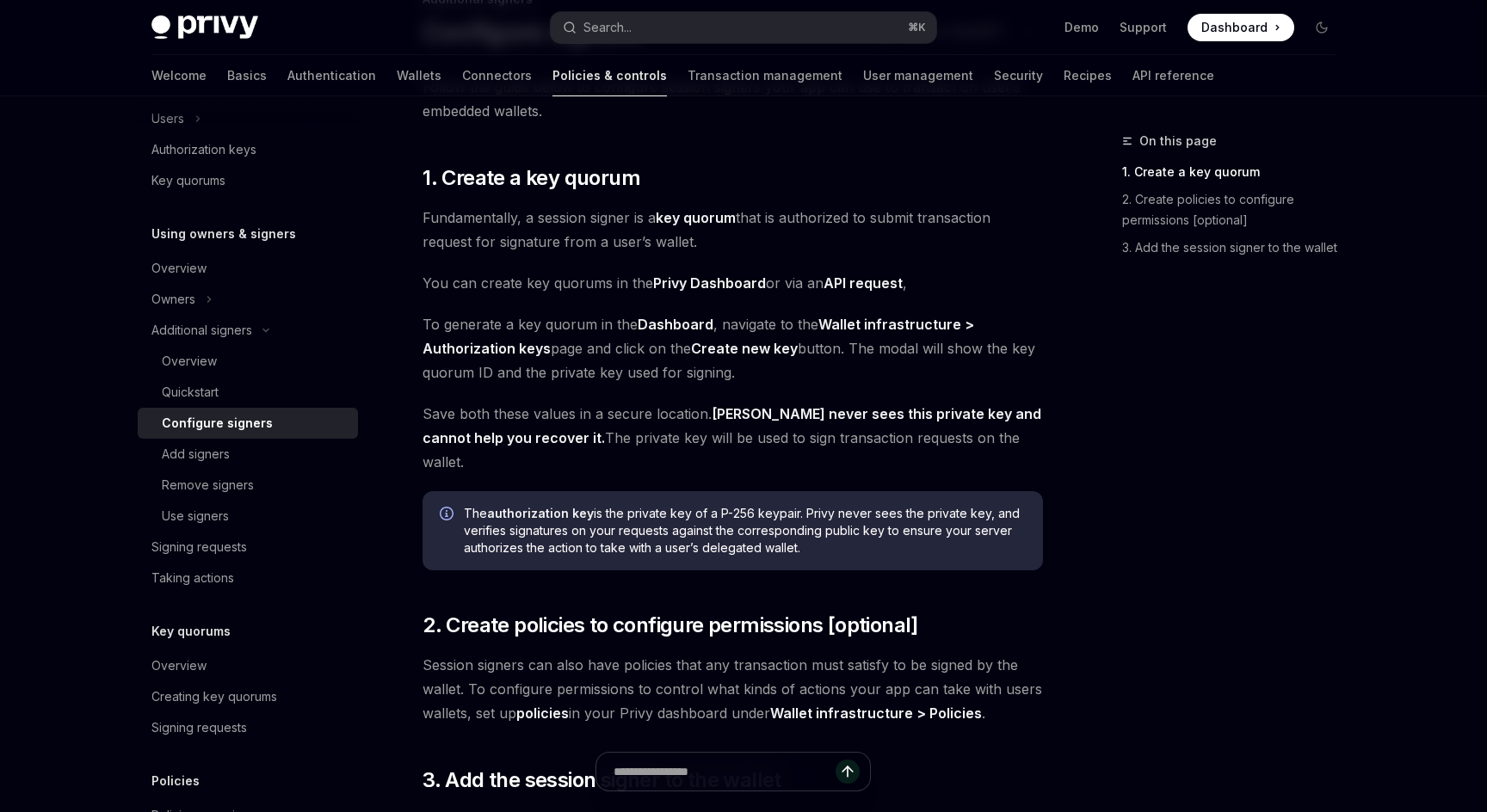
scroll to position [144, 0]
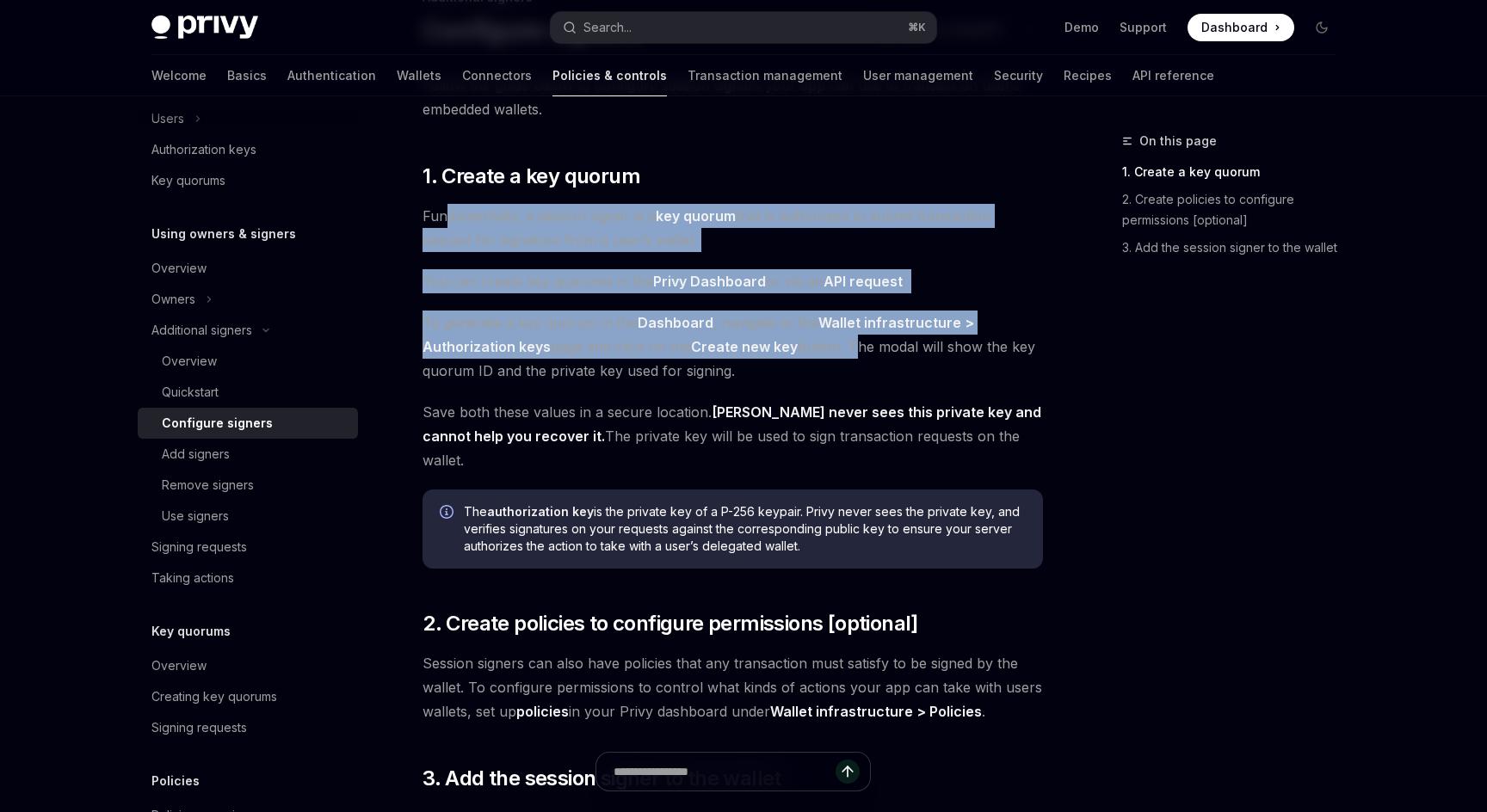
drag, startPoint x: 447, startPoint y: 211, endPoint x: 849, endPoint y: 348, distance: 424.7
click at [853, 348] on div "Follow the guide below to configure session signers your app can use to transac…" at bounding box center [733, 475] width 621 height 805
click at [849, 348] on span "To generate a key quorum in the Dashboard , navigate to the Wallet infrastructu…" at bounding box center [733, 346] width 621 height 72
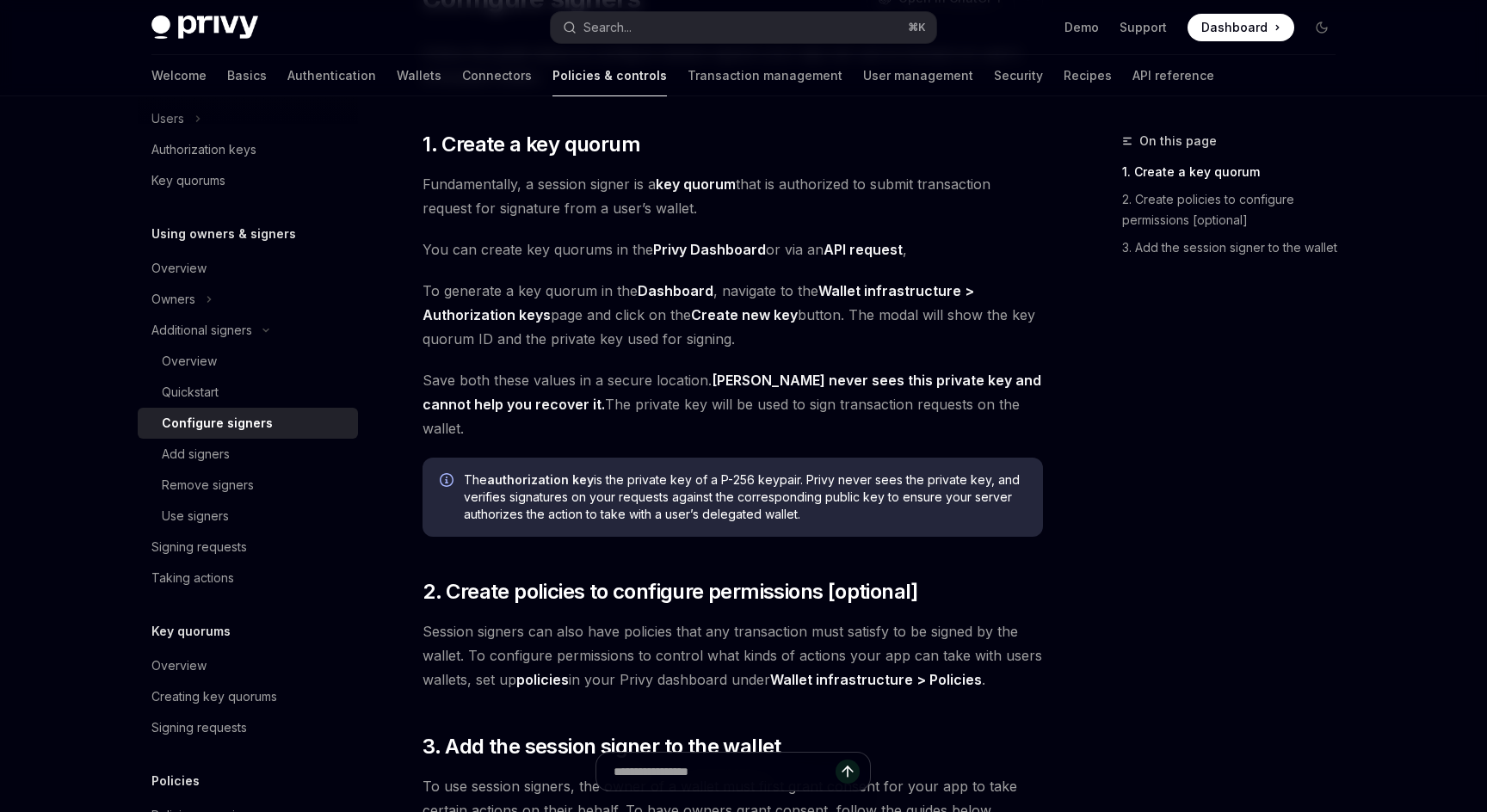
scroll to position [177, 0]
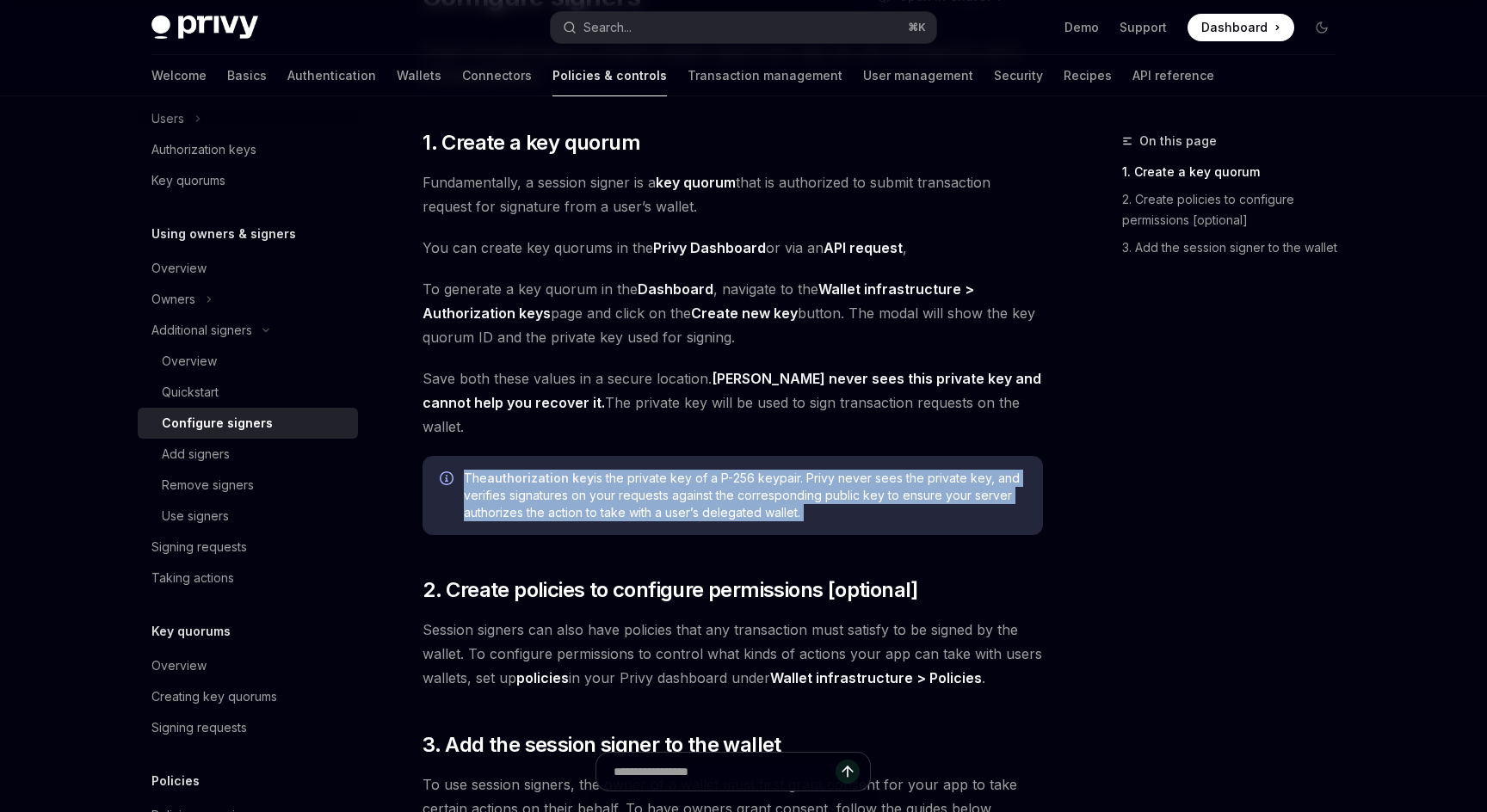
drag, startPoint x: 460, startPoint y: 455, endPoint x: 876, endPoint y: 529, distance: 422.5
click at [876, 529] on div "Follow the guide below to configure session signers your app can use to transac…" at bounding box center [733, 441] width 621 height 805
click at [875, 529] on div "Follow the guide below to configure session signers your app can use to transac…" at bounding box center [733, 441] width 621 height 805
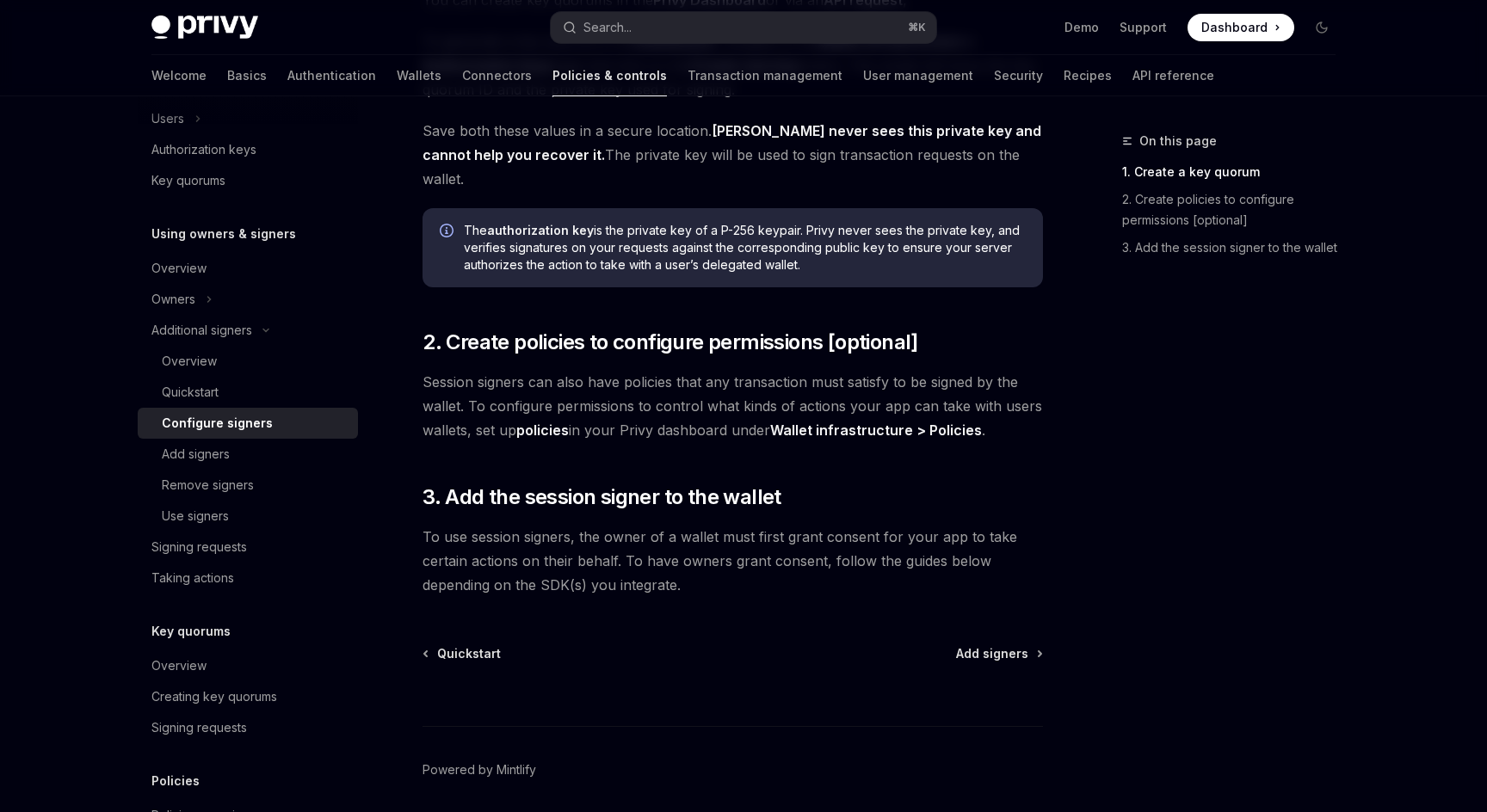
scroll to position [432, 0]
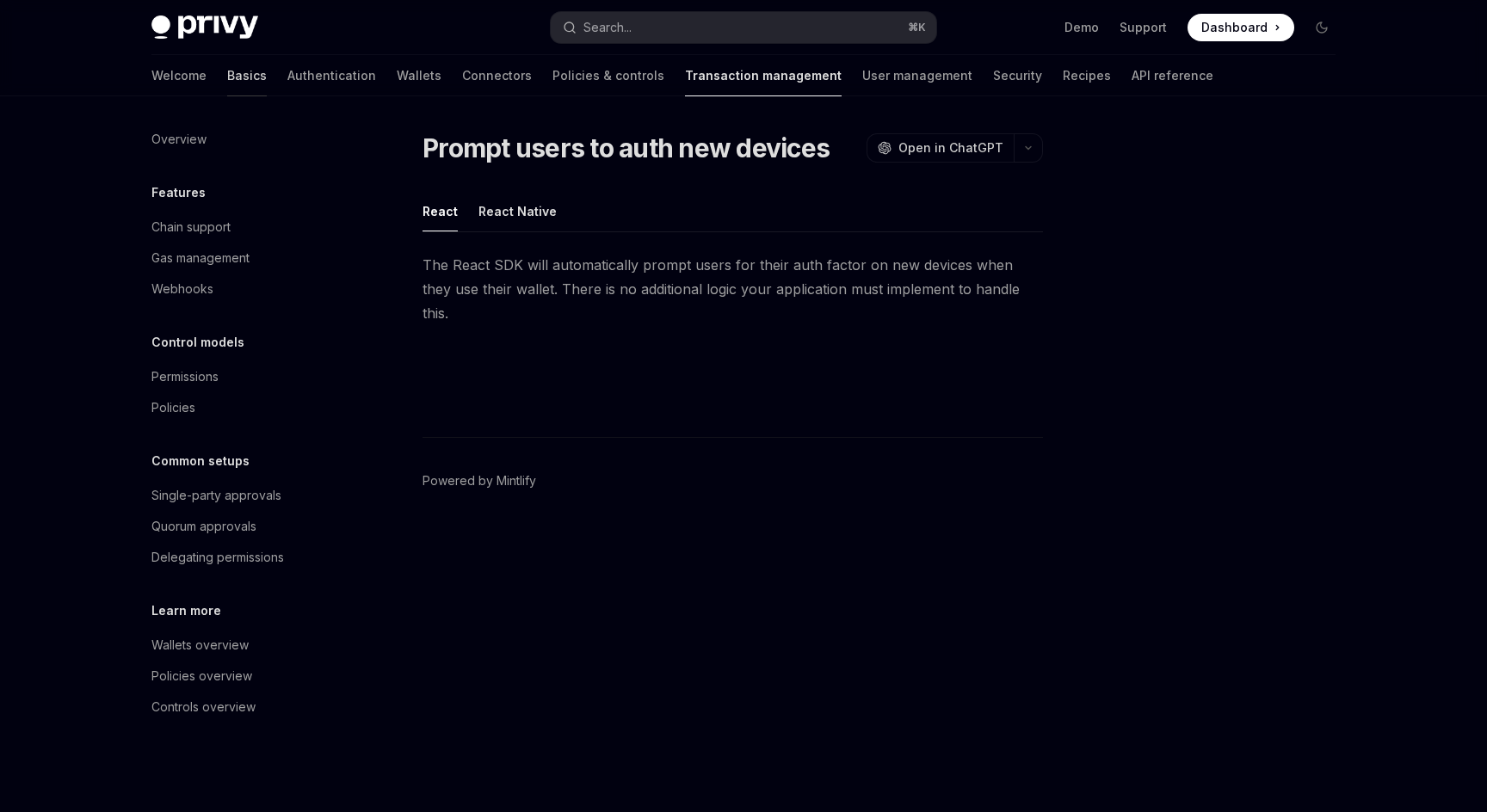
click at [227, 83] on link "Basics" at bounding box center [246, 76] width 39 height 41
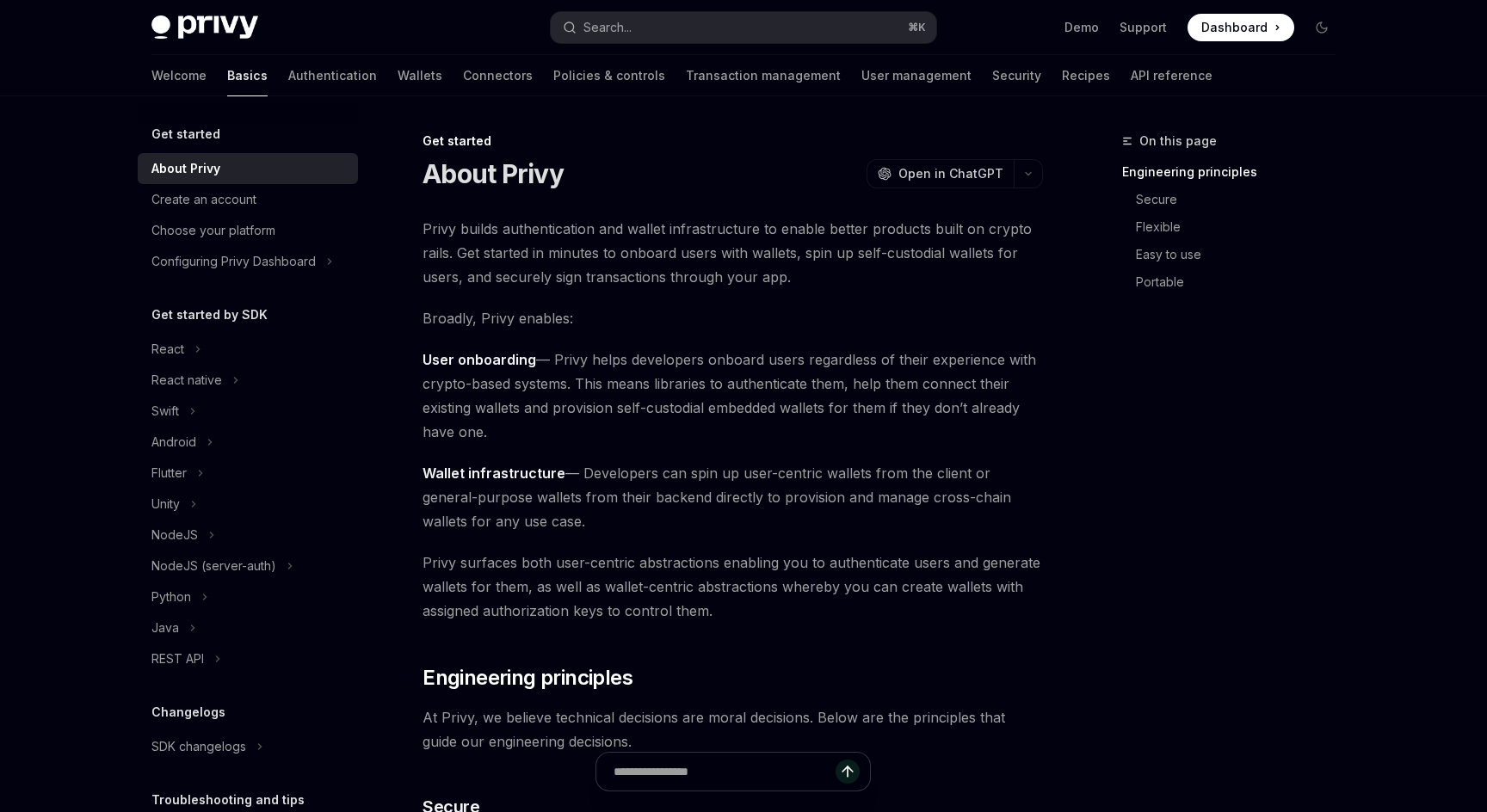
click at [189, 24] on img at bounding box center [204, 28] width 106 height 24
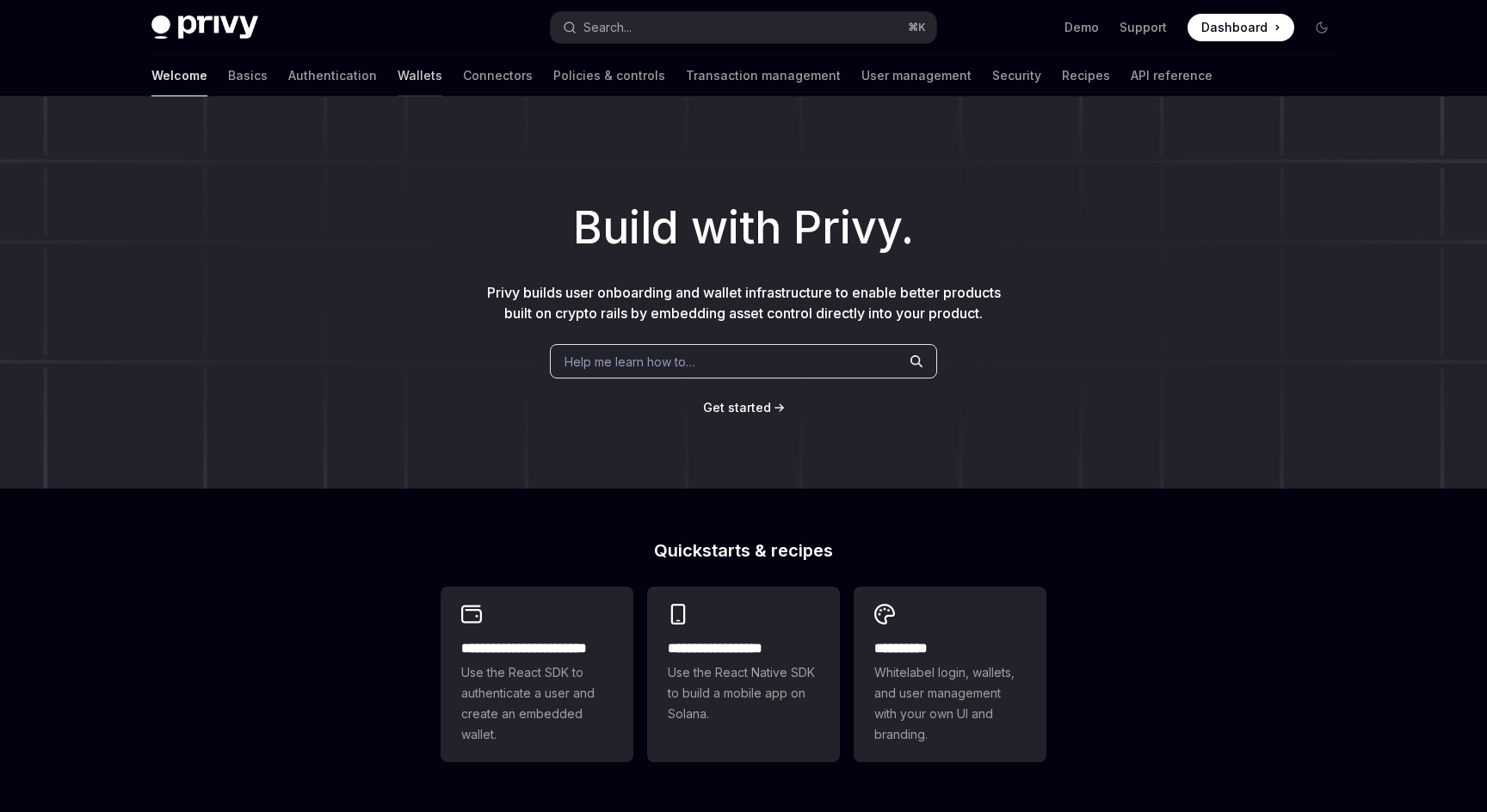
click at [398, 66] on link "Wallets" at bounding box center [420, 76] width 45 height 41
type textarea "*"
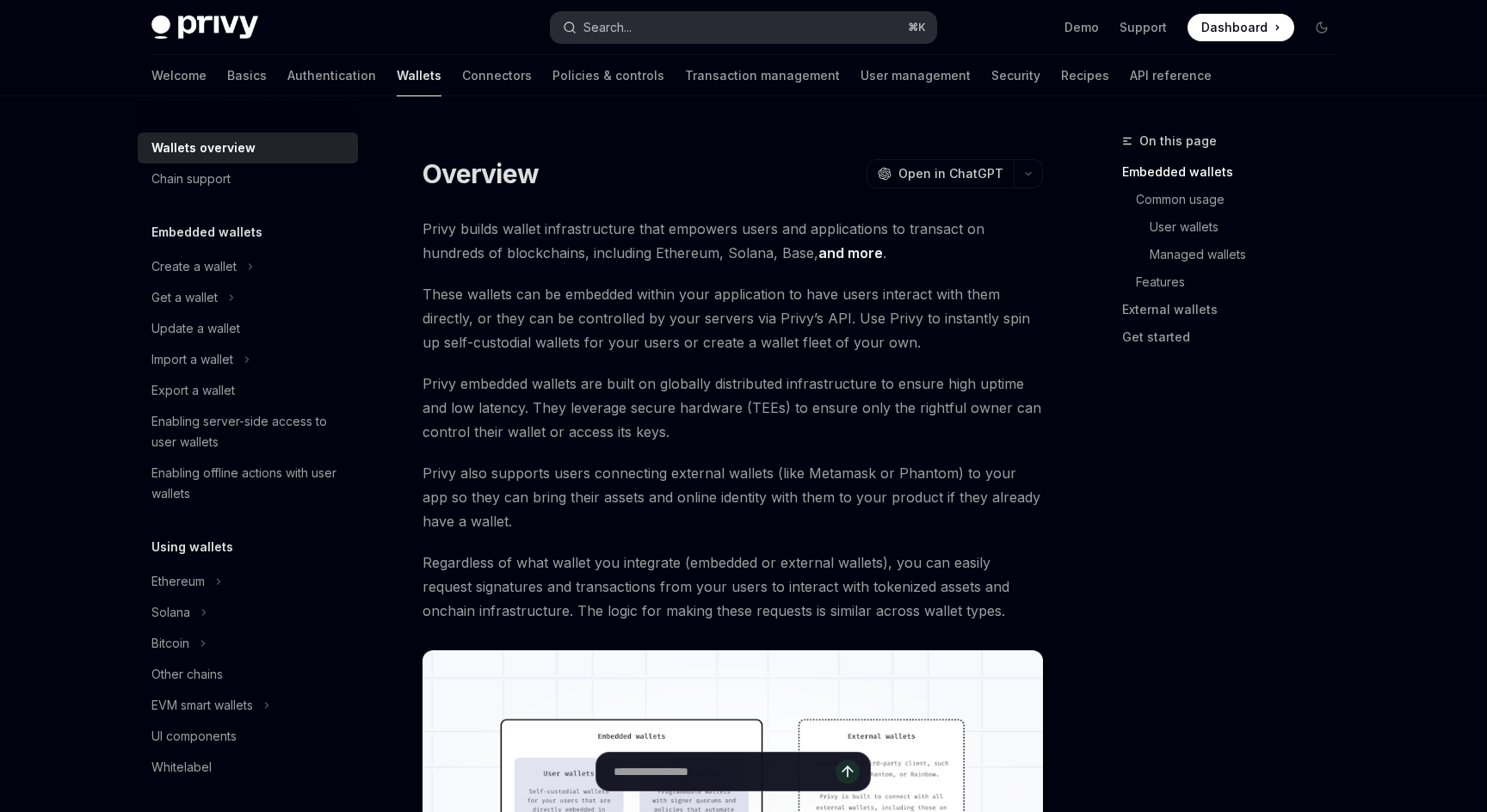
click at [630, 18] on div "Search..." at bounding box center [608, 27] width 49 height 21
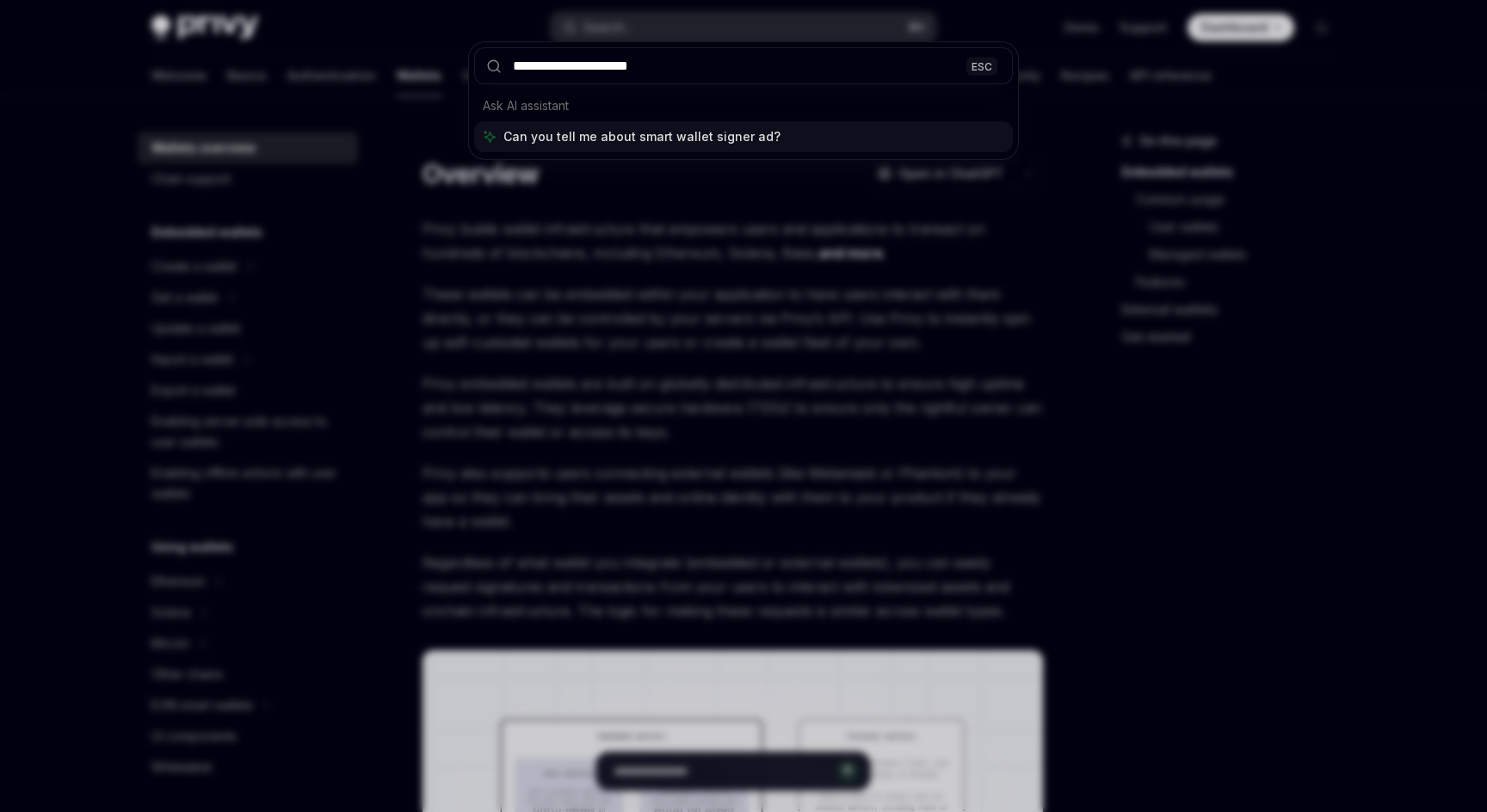
type input "**********"
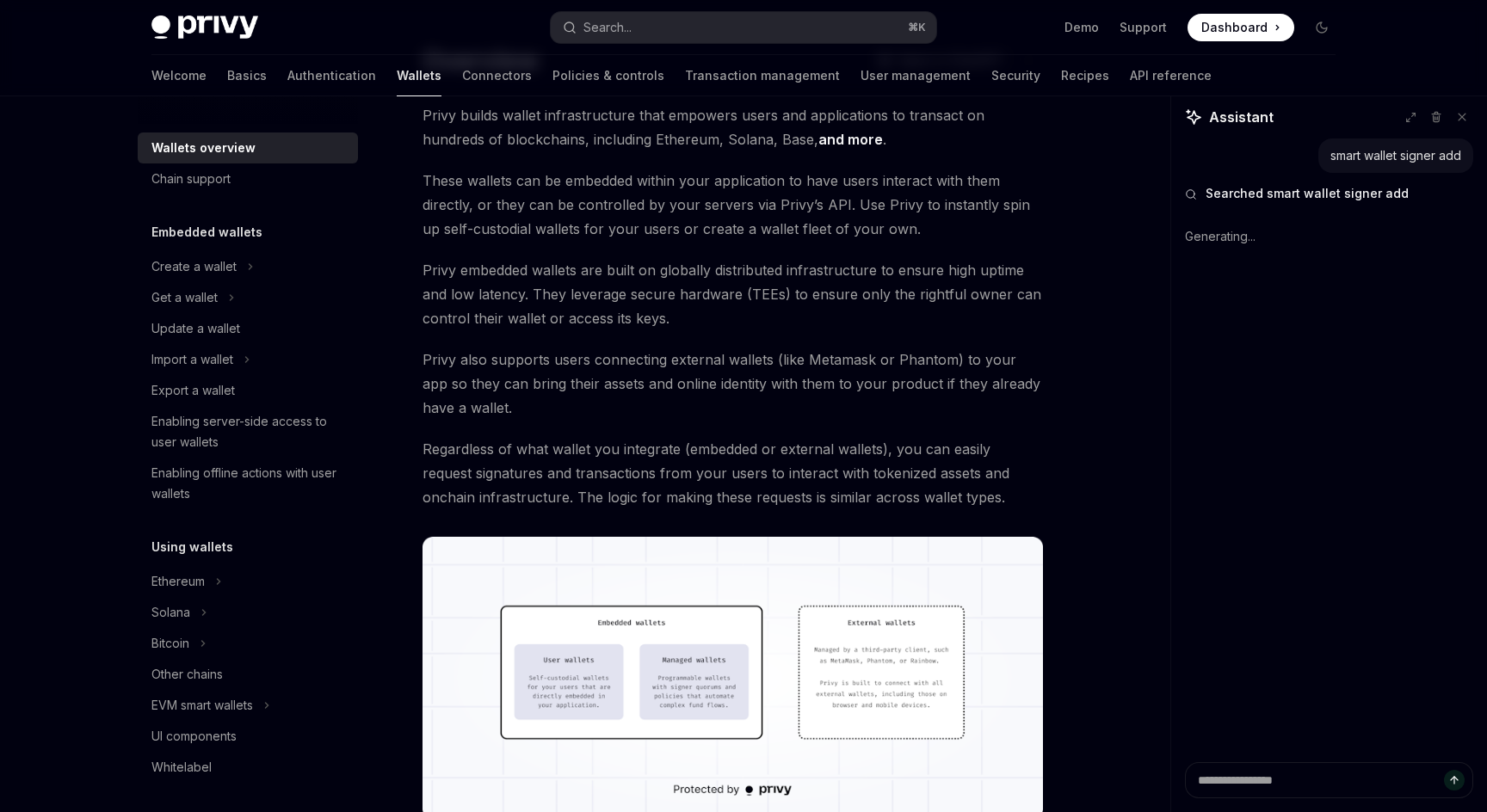
scroll to position [116, 0]
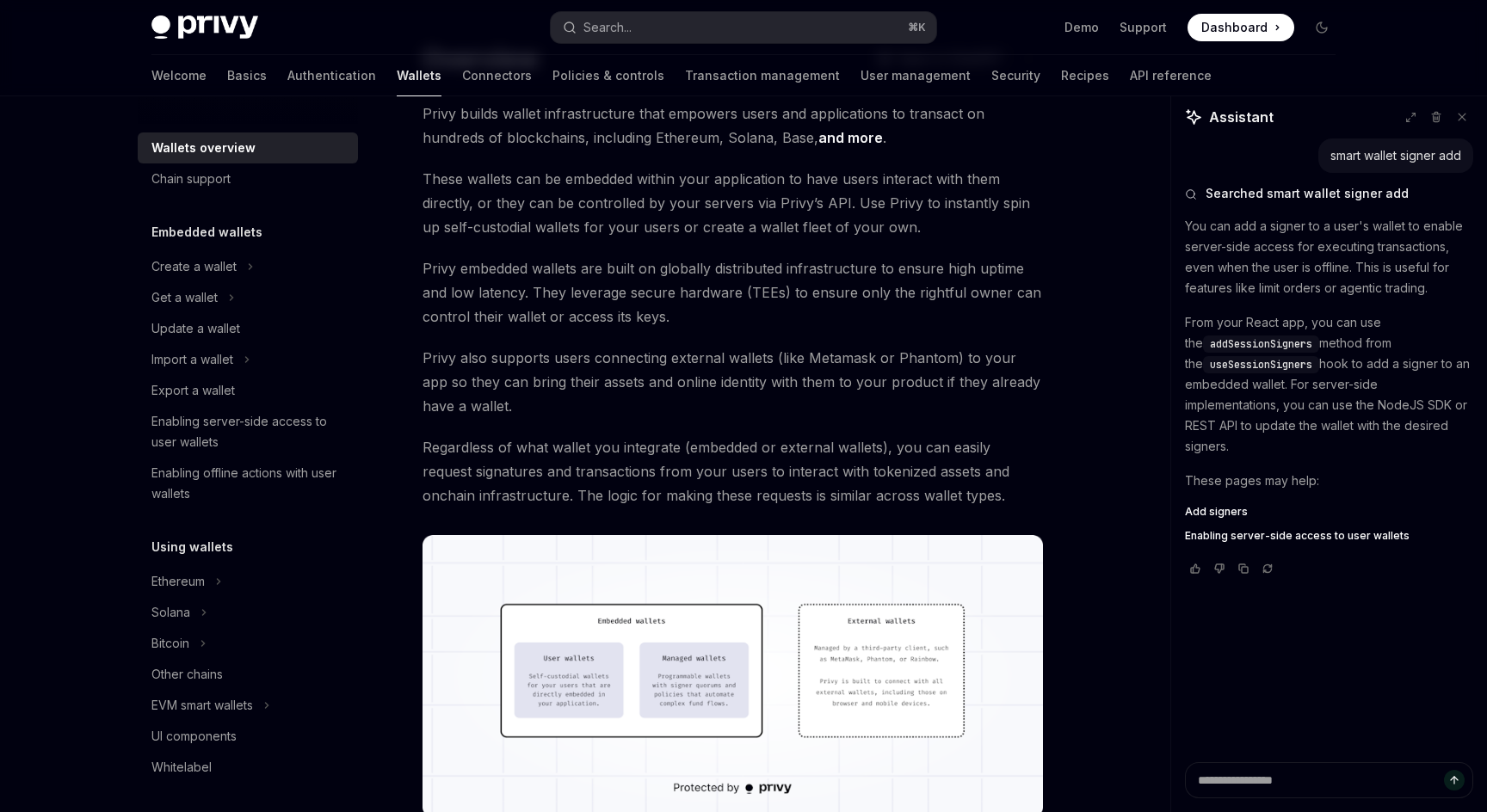
type textarea "*"
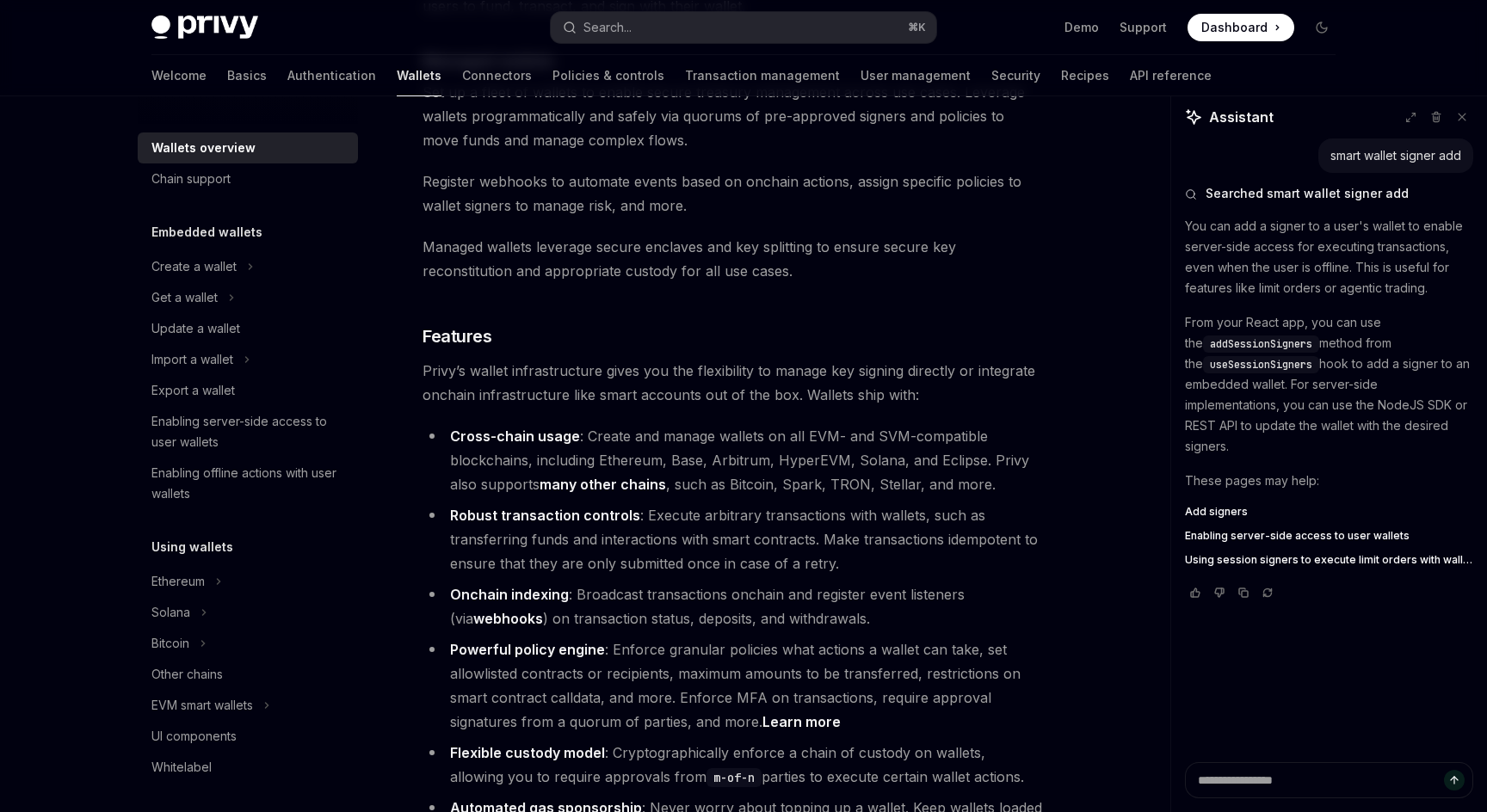
scroll to position [1722, 0]
